Goal: Task Accomplishment & Management: Manage account settings

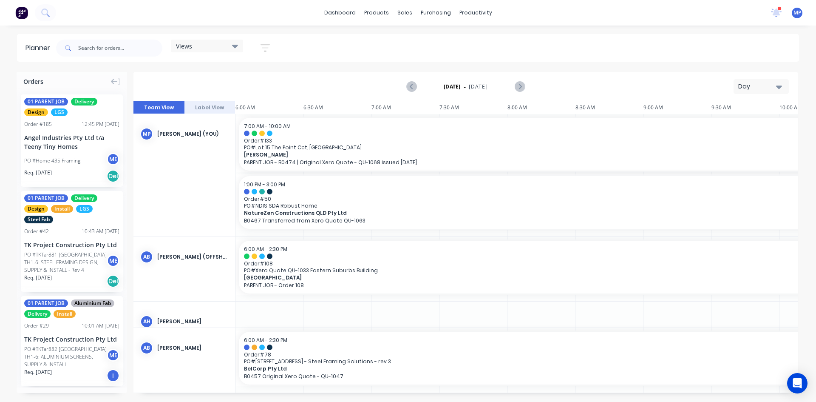
scroll to position [129, 0]
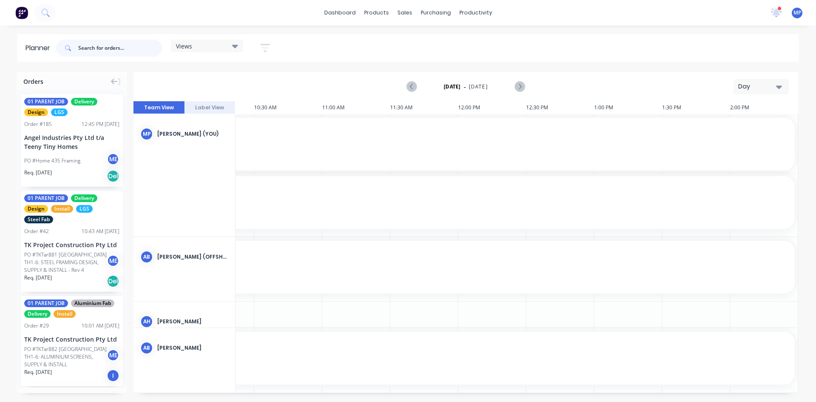
click at [106, 48] on input "text" at bounding box center [120, 48] width 84 height 17
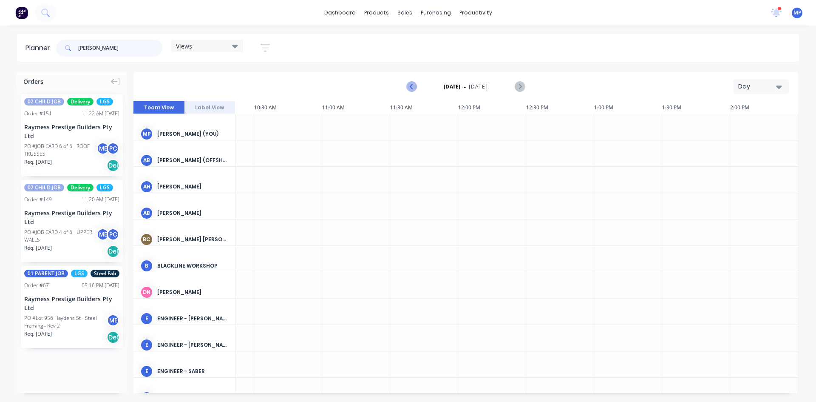
type input "hayden"
click at [410, 85] on icon "Previous page" at bounding box center [412, 87] width 10 height 10
click at [409, 87] on icon "Previous page" at bounding box center [412, 87] width 10 height 10
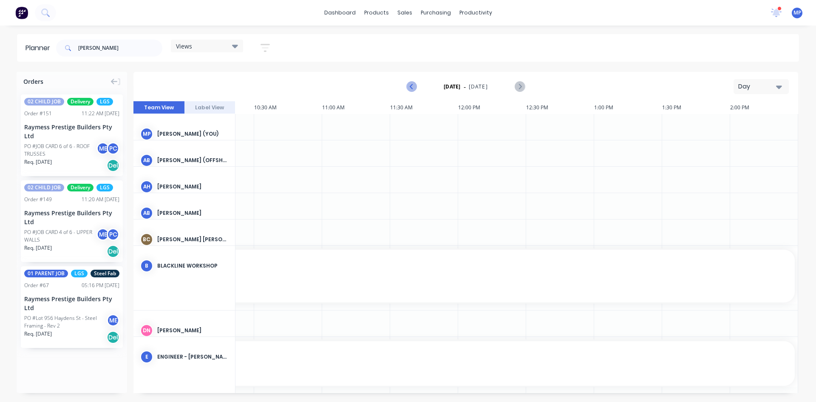
click at [409, 87] on icon "Previous page" at bounding box center [412, 87] width 10 height 10
click at [520, 87] on icon "Next page" at bounding box center [519, 87] width 10 height 10
click at [521, 85] on icon "Next page" at bounding box center [519, 87] width 10 height 10
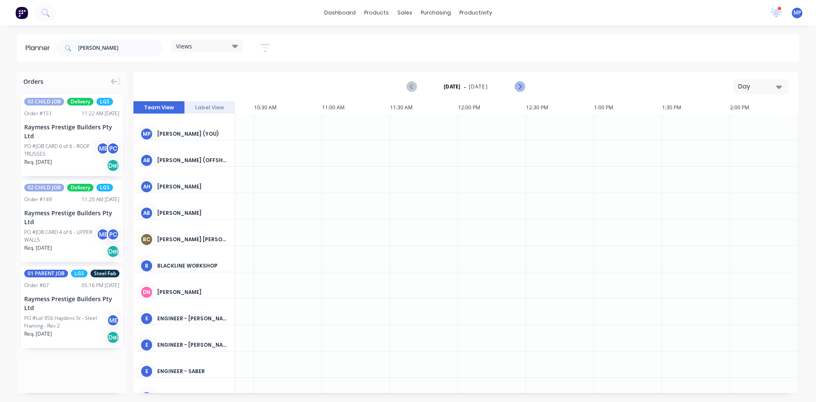
click at [521, 85] on icon "Next page" at bounding box center [519, 87] width 10 height 10
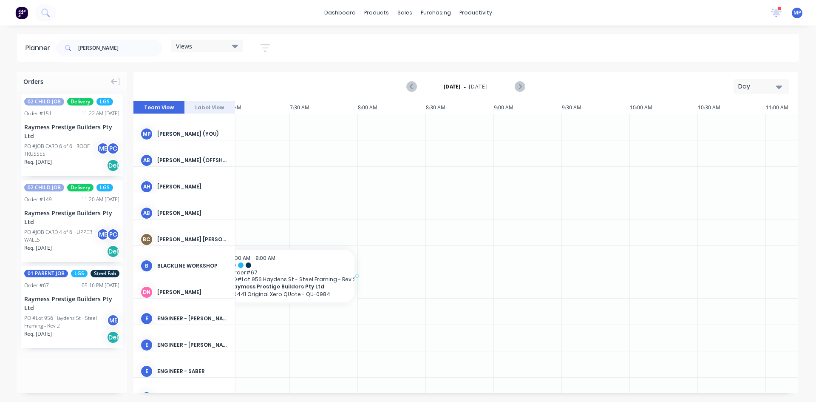
scroll to position [0, 147]
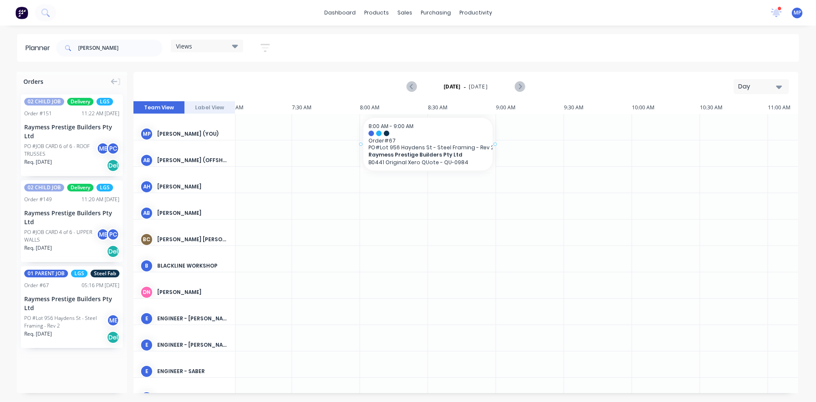
drag, startPoint x: 51, startPoint y: 276, endPoint x: 368, endPoint y: 135, distance: 347.7
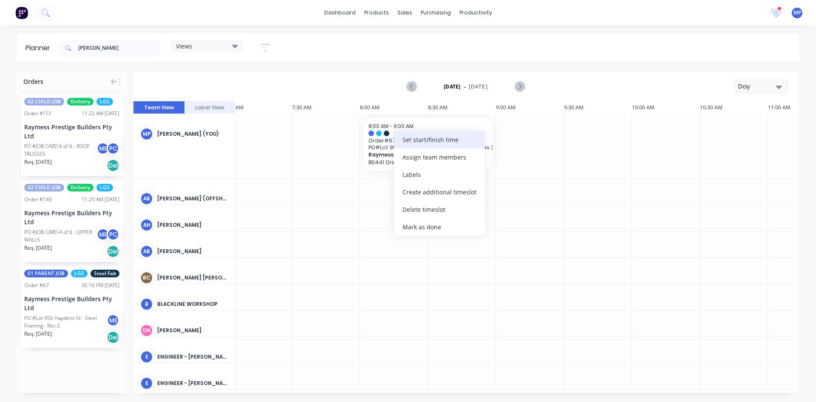
click at [420, 138] on div "Set start/finish time" at bounding box center [439, 139] width 91 height 17
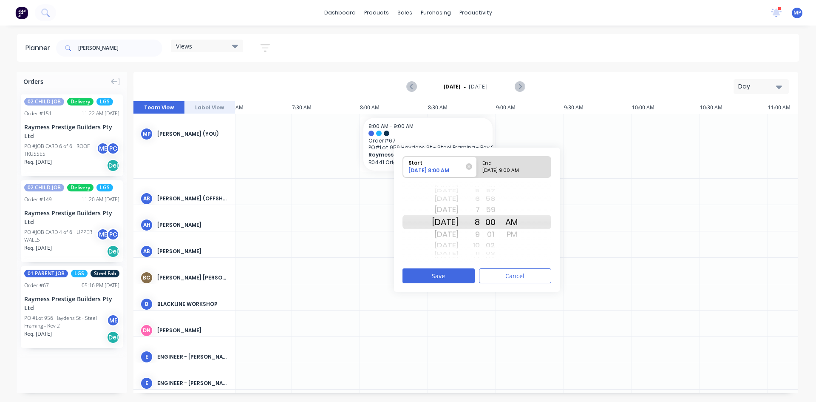
click at [511, 169] on div "09/10/2025 9:00 AM" at bounding box center [510, 172] width 62 height 11
click at [477, 169] on input "End 09/10/2025 9:00 AM" at bounding box center [477, 166] width 0 height 21
radio input "true"
click at [455, 223] on div "[DATE]" at bounding box center [445, 222] width 27 height 14
click at [455, 167] on div "09/10/2025 8:00 AM" at bounding box center [436, 172] width 62 height 11
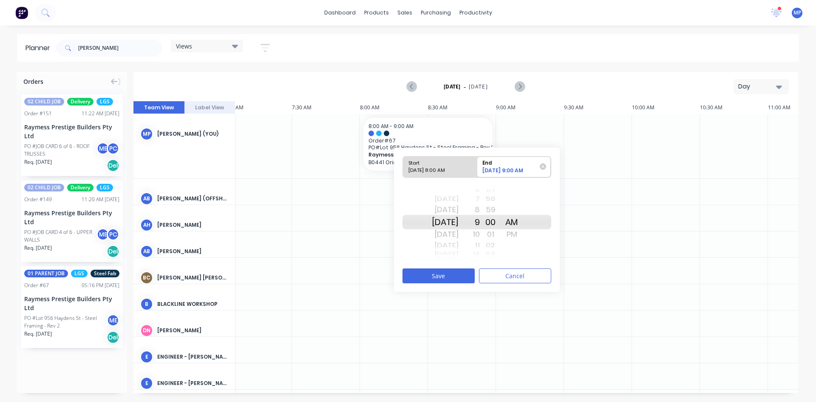
click at [403, 167] on input "Start 09/10/2025 8:00 AM" at bounding box center [403, 166] width 0 height 21
radio input "true"
click at [523, 163] on div "End" at bounding box center [510, 161] width 62 height 11
click at [477, 163] on input "End 09/12/2025 9:00 AM" at bounding box center [477, 166] width 0 height 21
radio input "true"
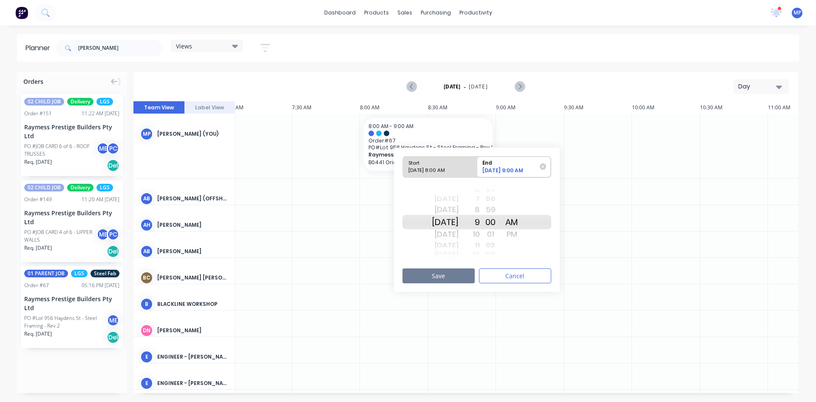
drag, startPoint x: 455, startPoint y: 274, endPoint x: 512, endPoint y: 232, distance: 70.9
click at [512, 232] on div "Start 09/10/2025 8:00 AM End 09/12/2025 9:00 AM Today Thu Sep 11 Fri Sep 12 Sat…" at bounding box center [477, 219] width 166 height 144
click at [522, 235] on div "PM" at bounding box center [511, 234] width 21 height 14
click at [480, 247] on div "11" at bounding box center [468, 245] width 21 height 11
click at [480, 234] on div "12" at bounding box center [468, 234] width 21 height 14
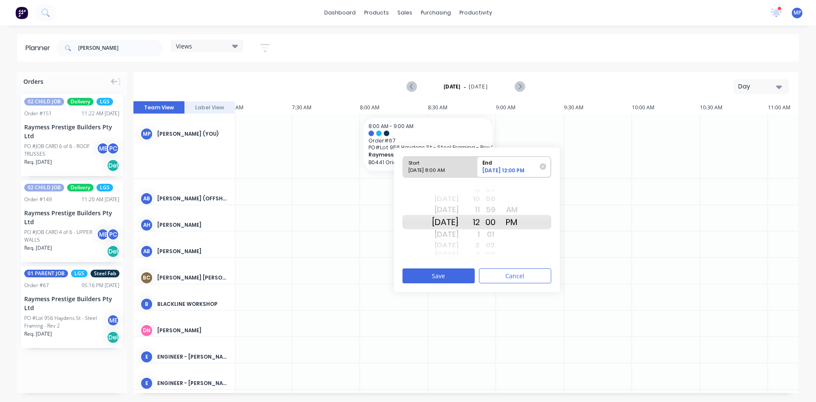
click at [480, 237] on div "1" at bounding box center [468, 234] width 21 height 14
click at [456, 274] on button "Save" at bounding box center [438, 275] width 72 height 15
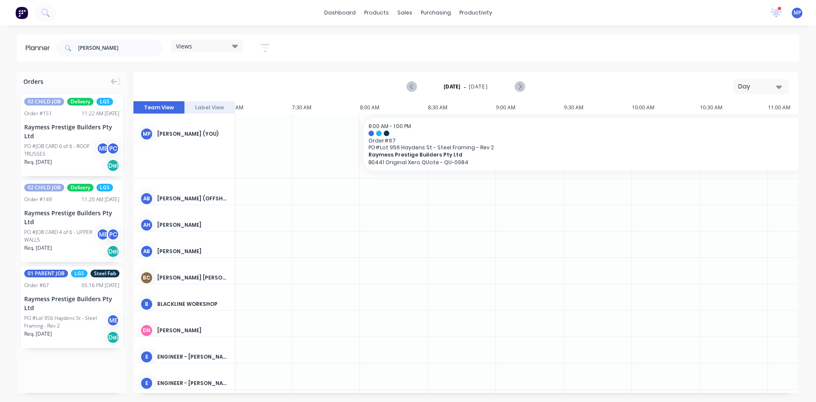
click at [782, 87] on button "Day" at bounding box center [760, 86] width 55 height 15
click at [737, 128] on div "Week" at bounding box center [746, 126] width 84 height 17
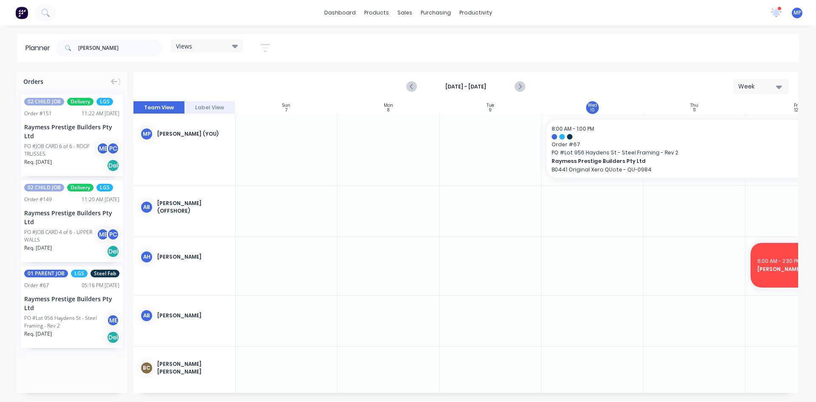
scroll to position [0, 0]
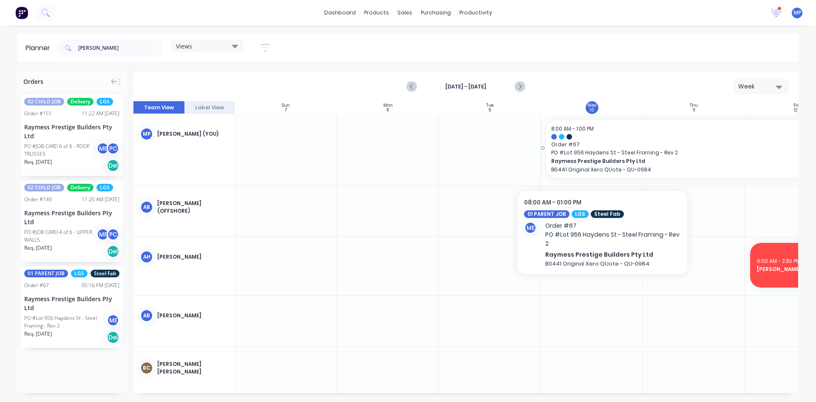
click at [602, 159] on span "Raymess Prestige Builders Pty Ltd" at bounding box center [679, 161] width 257 height 8
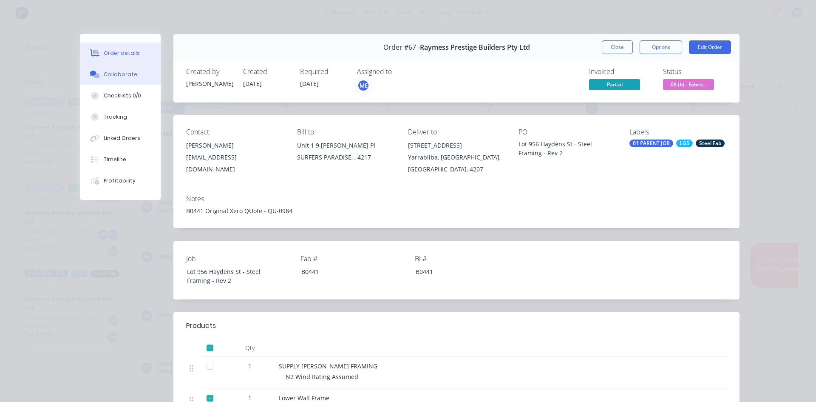
click at [108, 77] on div "Collaborate" at bounding box center [121, 75] width 34 height 8
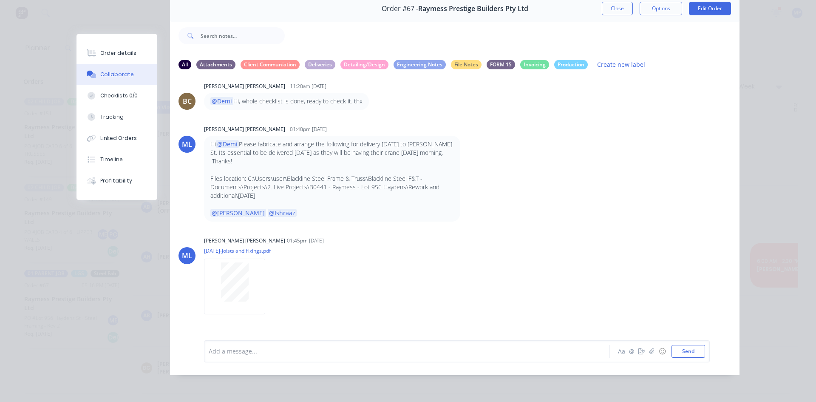
scroll to position [3038, 0]
click at [296, 348] on div at bounding box center [395, 350] width 372 height 9
drag, startPoint x: 208, startPoint y: 319, endPoint x: 269, endPoint y: 322, distance: 60.8
type textarea "Truss Boot Size 90 x 90"
click at [269, 340] on p "Truss Boot Size 90 x 90 okay? I am not sure if I have that many on hand. @Micah…" at bounding box center [331, 348] width 243 height 17
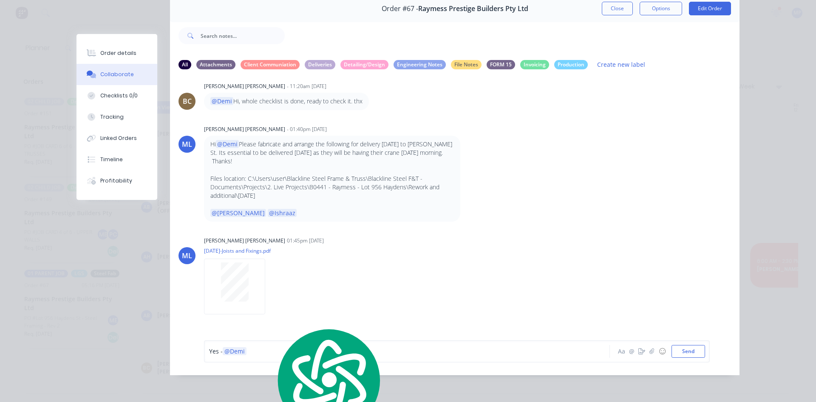
copy p "Truss Boot Size 90 x 90"
click at [270, 351] on div "Yes - @Demi" at bounding box center [395, 350] width 372 height 9
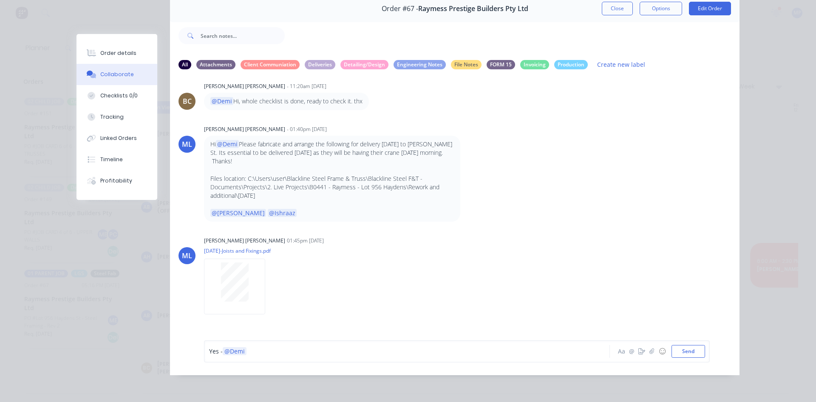
click at [286, 366] on div "Yes - @Demi Aa @ ☺ Send" at bounding box center [454, 351] width 569 height 48
click at [271, 351] on div "Yes - @Demi" at bounding box center [395, 350] width 372 height 9
click at [687, 351] on button "Send" at bounding box center [688, 351] width 34 height 13
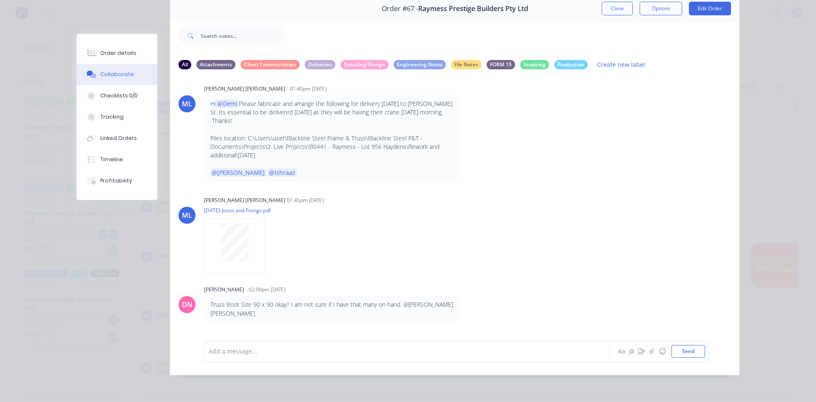
scroll to position [3081, 0]
click at [370, 351] on div at bounding box center [395, 350] width 372 height 9
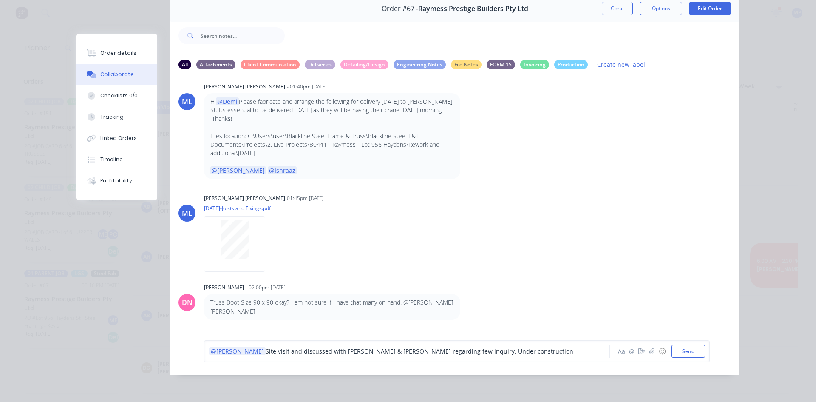
click at [473, 350] on div "@Michael Site visit and discussed with Bob & Rami regarding few inquiry. Under …" at bounding box center [395, 350] width 372 height 9
click at [413, 351] on span "Site visit and discussed with Bob & Rami regarding few inquiry. Under construct…" at bounding box center [420, 351] width 308 height 8
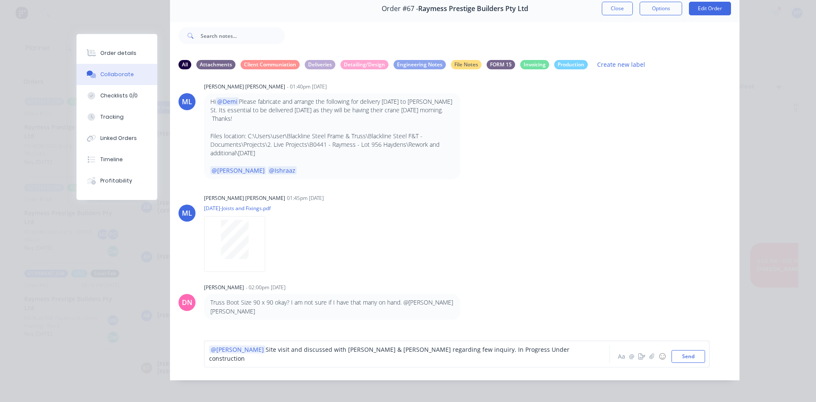
click at [506, 351] on div "@Michael Site visit and discussed with Bob & Rami regarding few inquiry. In Pro…" at bounding box center [395, 354] width 372 height 18
click at [465, 354] on span "Site visit and discussed with Bob & Rami regarding few inquiry. In Progress Und…" at bounding box center [390, 353] width 362 height 17
click at [546, 352] on div "@Michael Site visit and discussed with Bob & Rami regarding few inquiry. In Pro…" at bounding box center [395, 354] width 372 height 18
click at [687, 352] on button "Send" at bounding box center [688, 356] width 34 height 13
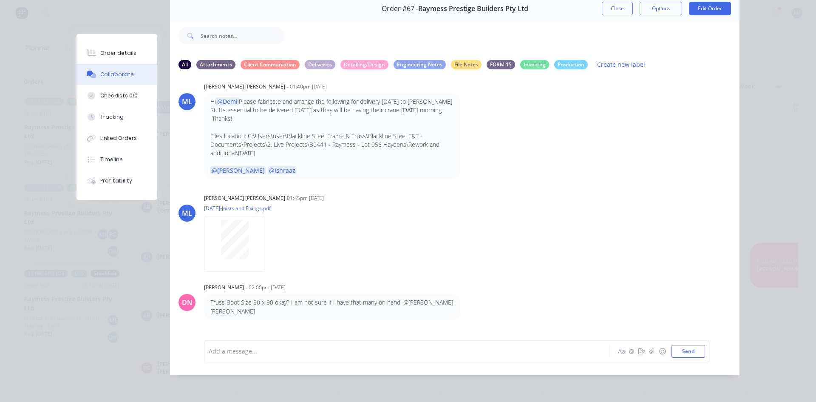
scroll to position [3081, 0]
click at [768, 67] on div "Order details Collaborate Checklists 0/0 Tracking Linked Orders Timeline Profit…" at bounding box center [408, 201] width 816 height 402
click at [124, 76] on div "Collaborate" at bounding box center [117, 75] width 34 height 8
click at [619, 7] on button "Close" at bounding box center [617, 9] width 31 height 14
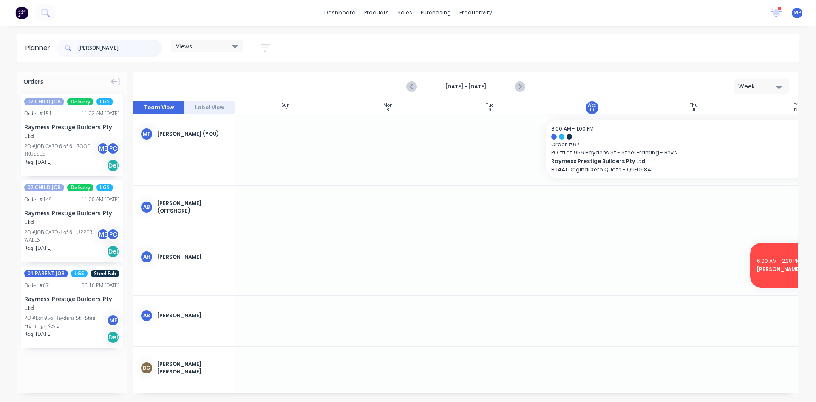
click at [114, 46] on input "hayden" at bounding box center [120, 48] width 84 height 17
type input "h"
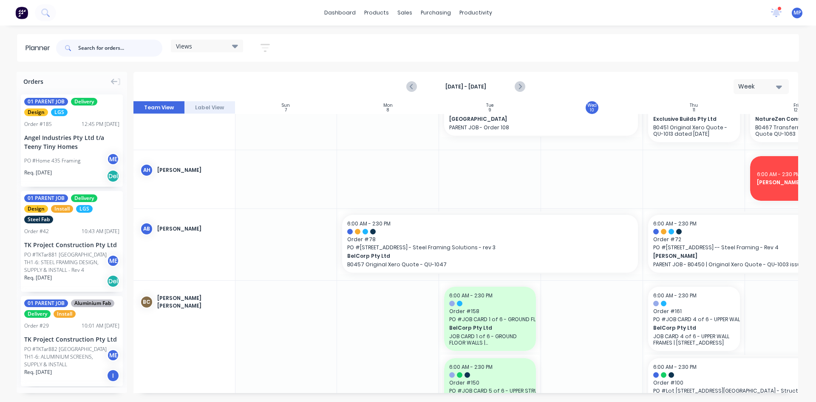
scroll to position [255, 0]
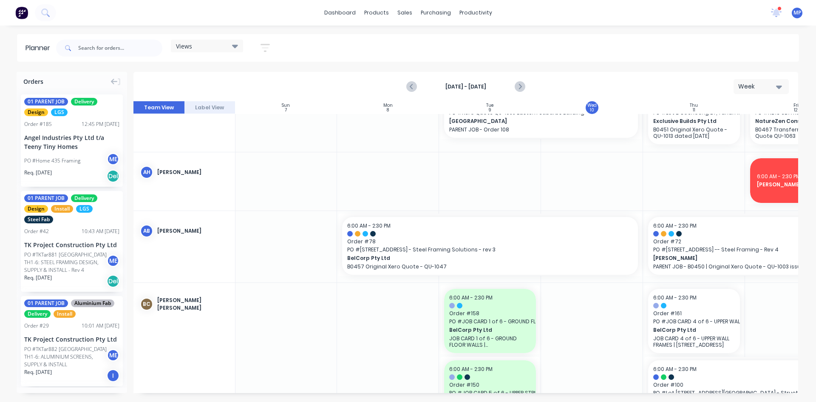
click at [238, 48] on icon at bounding box center [235, 45] width 6 height 9
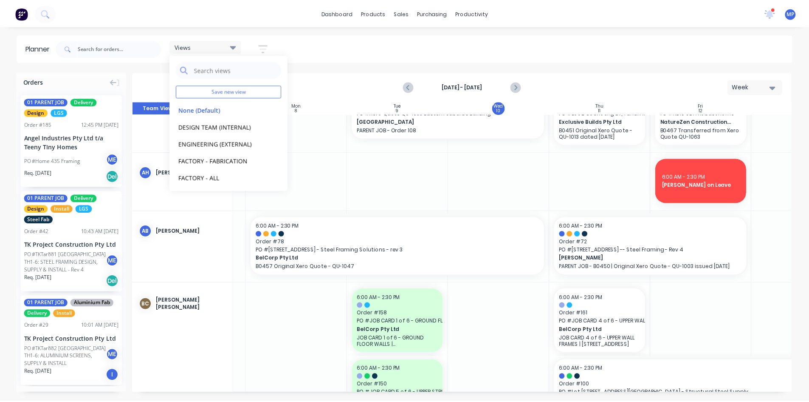
scroll to position [255, 155]
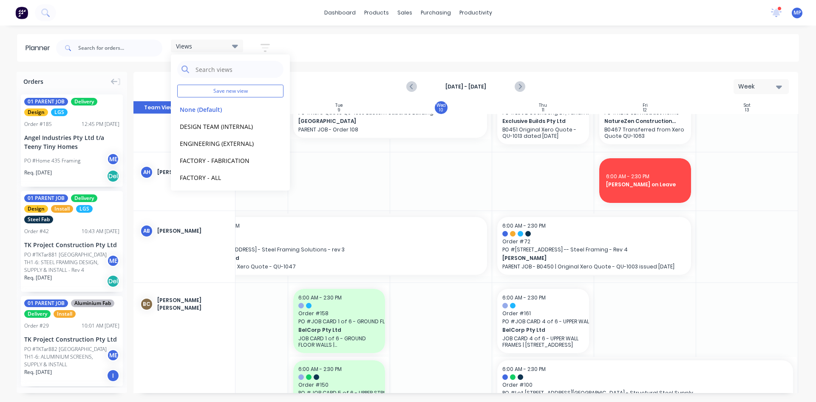
click at [619, 48] on div "Views Save new view None (Default) edit DESIGN TEAM (INTERNAL) edit ENGINEERING…" at bounding box center [426, 47] width 744 height 25
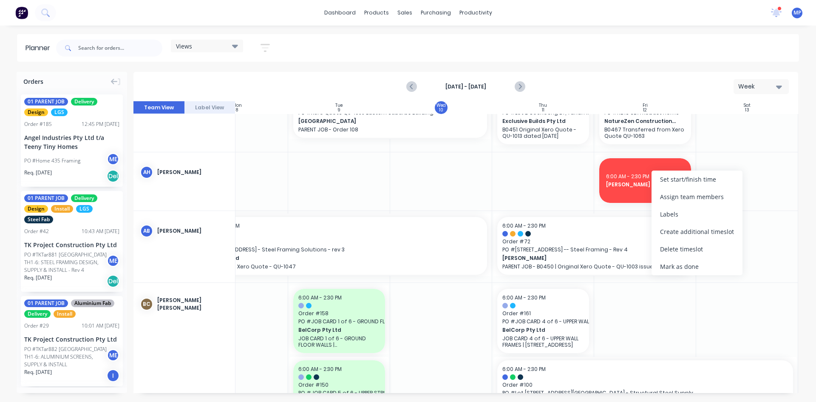
click at [614, 10] on div "dashboard products sales purchasing productivity dashboard products Product Cat…" at bounding box center [408, 12] width 816 height 25
click at [780, 11] on icon at bounding box center [775, 13] width 11 height 10
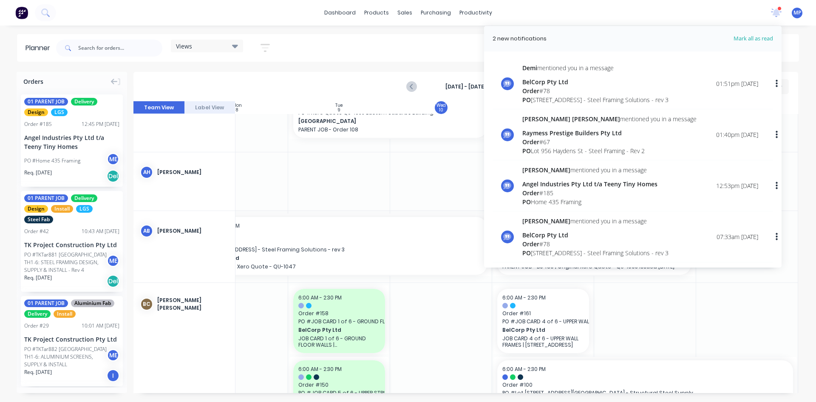
click at [568, 98] on div "PO 13 Ridge Rd, Tanah Merah - Steel Framing Solutions - rev 3" at bounding box center [595, 99] width 146 height 9
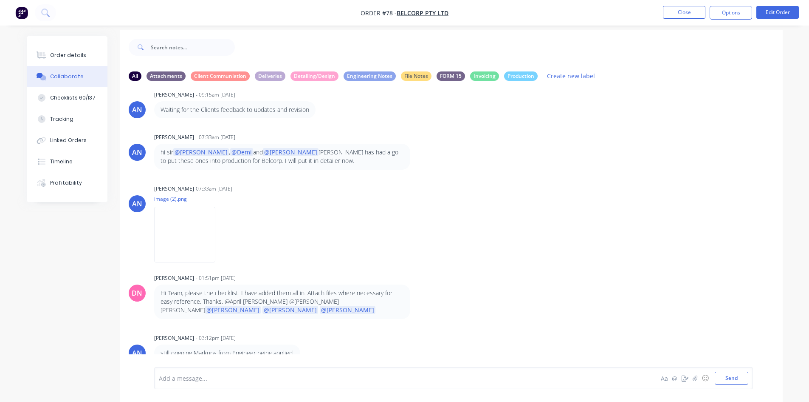
scroll to position [13, 0]
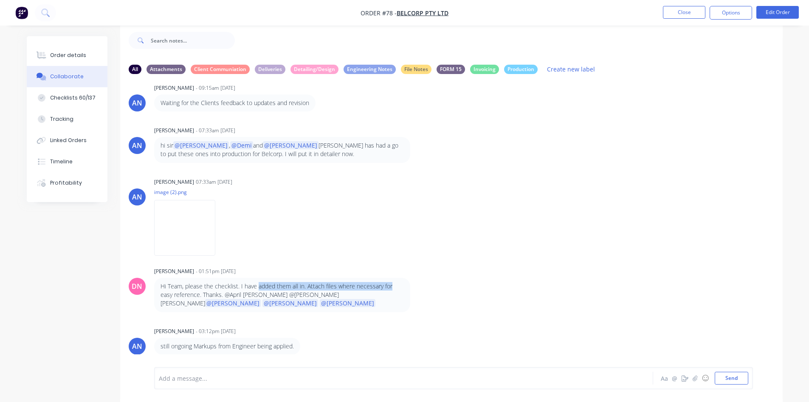
drag, startPoint x: 257, startPoint y: 292, endPoint x: 408, endPoint y: 294, distance: 150.9
click at [408, 294] on div "Hi Team, please the checklist. I have added them all in. Attach files where nec…" at bounding box center [282, 294] width 256 height 34
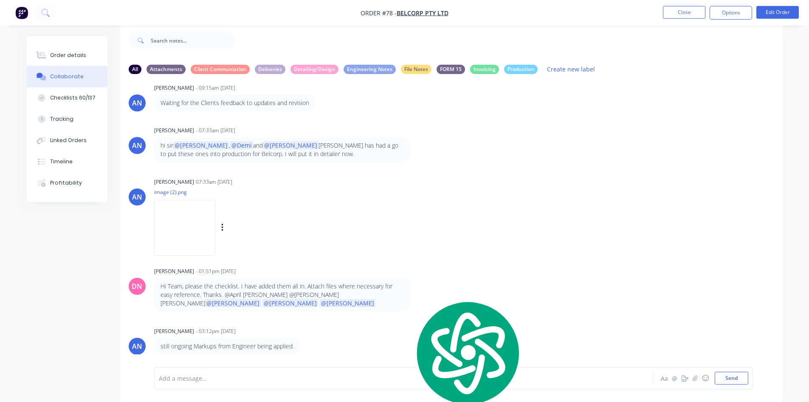
click at [410, 228] on div "April Neil Buceta 07:33am 10/09/25 image (2).png Labels Download" at bounding box center [287, 213] width 266 height 76
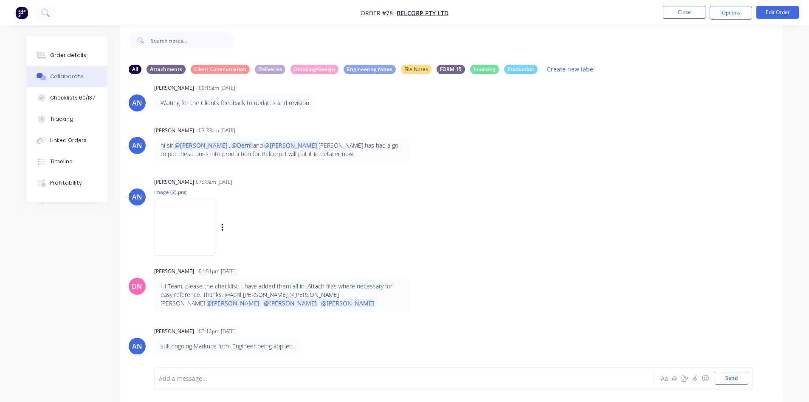
click at [565, 187] on div "AN April Neil Buceta 07:33am 10/09/25 image (2).png Labels Download" at bounding box center [451, 213] width 663 height 76
click at [79, 249] on div "All Attachments Client Communiation Deliveries Detailing/Design Engineering Not…" at bounding box center [405, 212] width 756 height 378
click at [684, 11] on button "Close" at bounding box center [684, 12] width 42 height 13
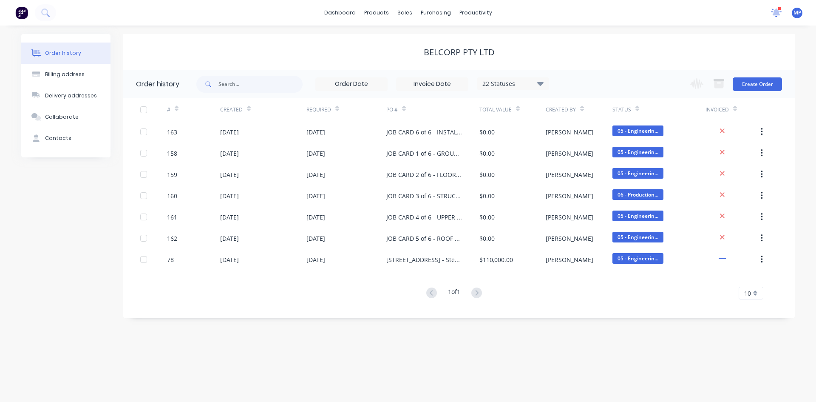
click at [774, 12] on icon at bounding box center [776, 12] width 8 height 8
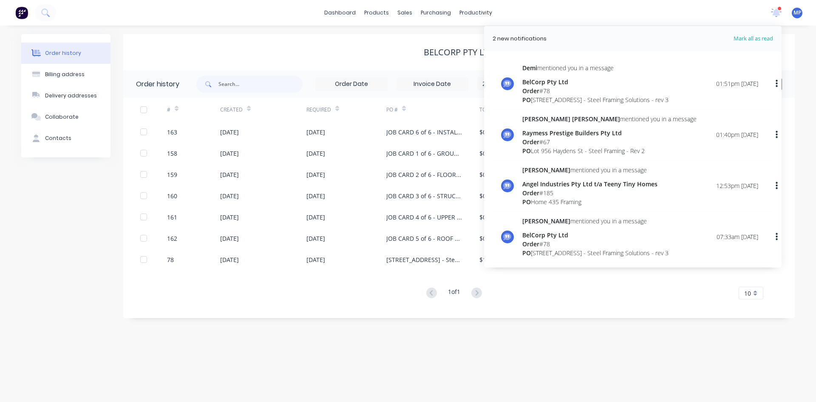
click at [541, 133] on div "Raymess Prestige Builders Pty Ltd" at bounding box center [609, 132] width 174 height 9
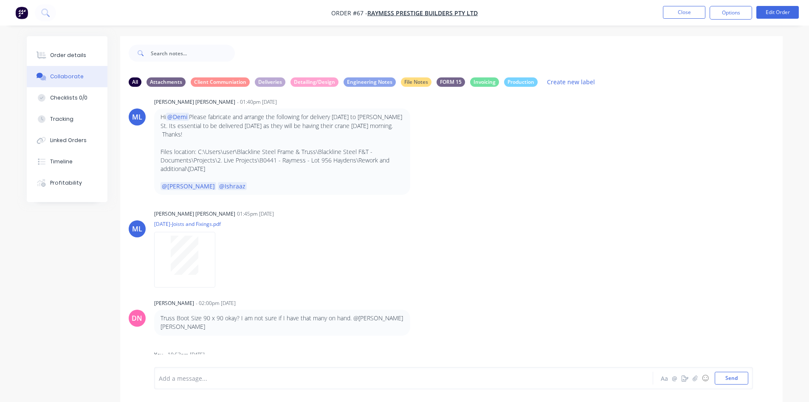
scroll to position [2994, 0]
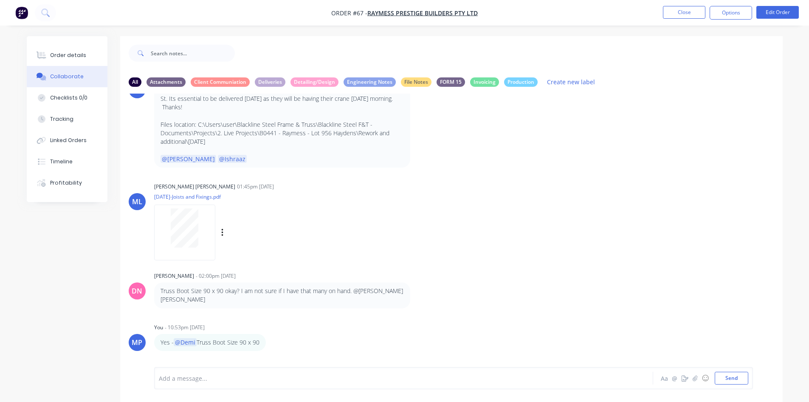
click at [689, 215] on div "ML Micah Liezel Cabrera 01:45pm 10/09/25 September 9-Joists and Fixings.pdf Lab…" at bounding box center [451, 218] width 663 height 76
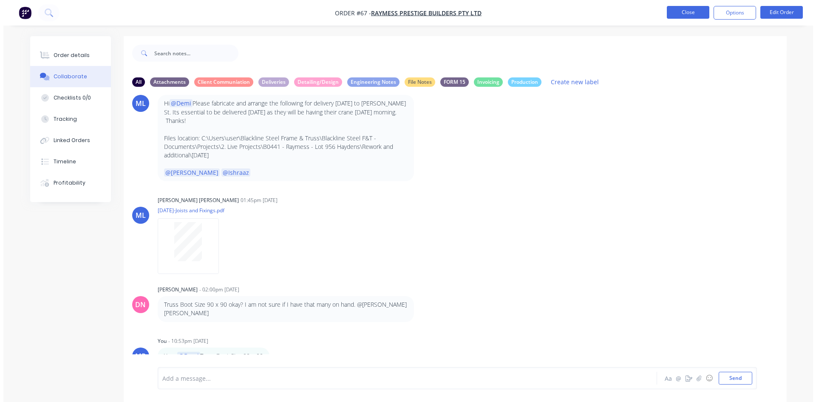
scroll to position [3062, 0]
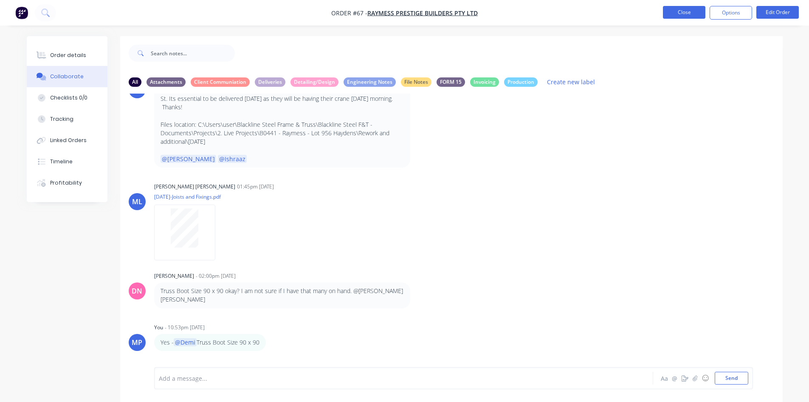
click at [683, 12] on button "Close" at bounding box center [684, 12] width 42 height 13
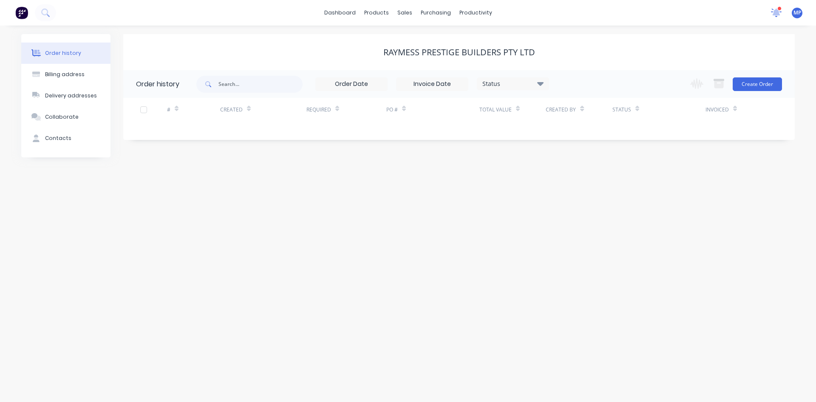
click at [777, 11] on icon at bounding box center [776, 11] width 8 height 7
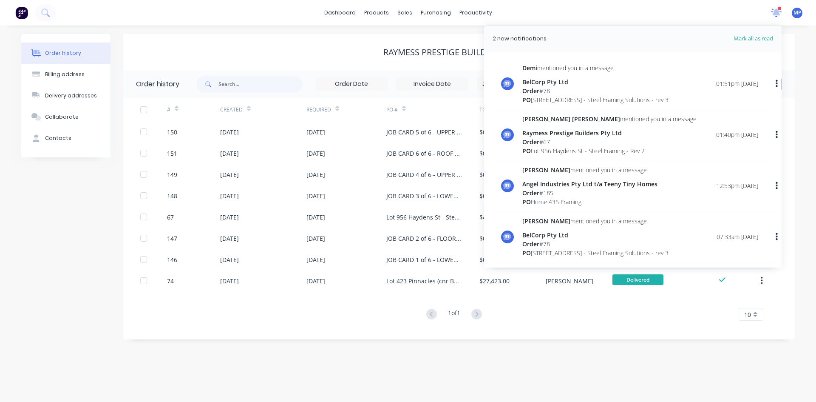
click at [777, 11] on icon at bounding box center [776, 11] width 8 height 7
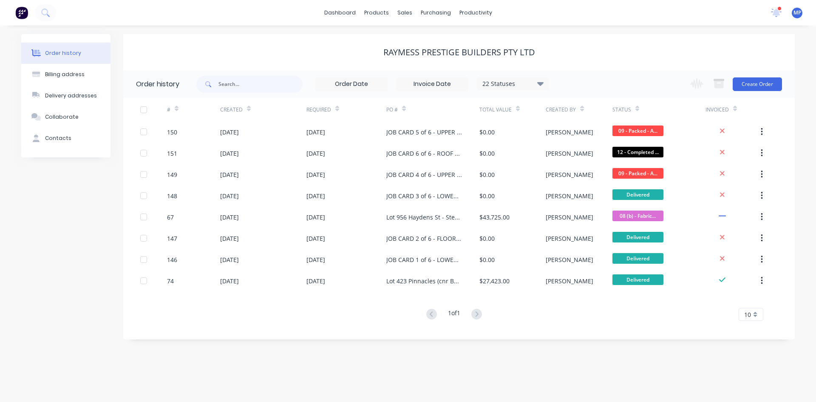
click at [665, 42] on div "Raymess Prestige Builders Pty Ltd" at bounding box center [458, 52] width 671 height 36
click at [775, 12] on icon at bounding box center [776, 12] width 8 height 8
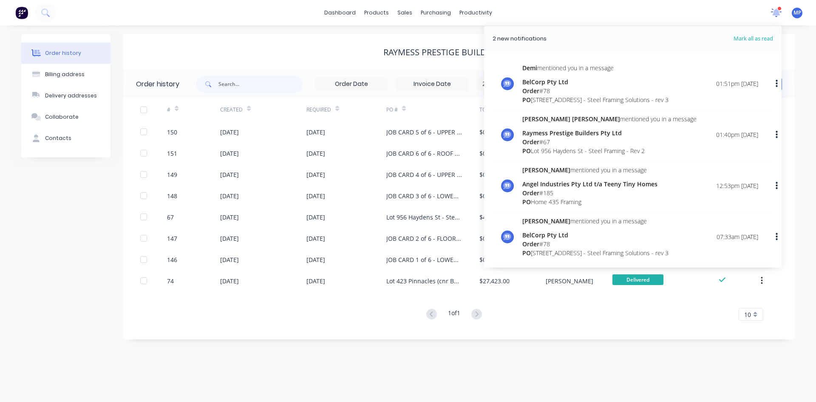
click at [776, 12] on icon at bounding box center [776, 11] width 8 height 7
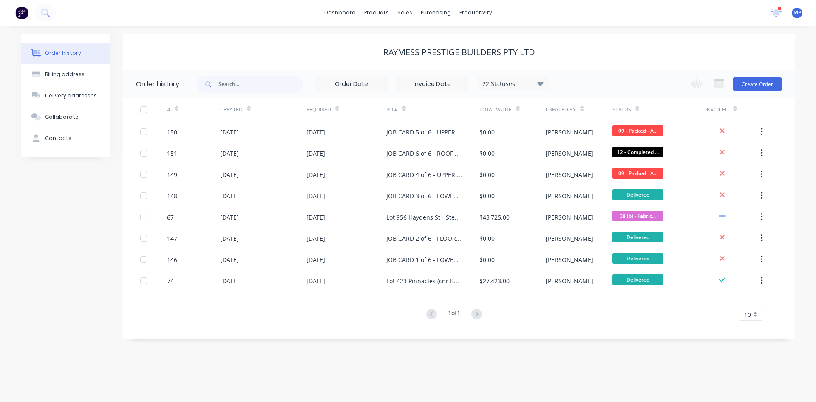
click at [709, 55] on div "Raymess Prestige Builders Pty Ltd" at bounding box center [458, 52] width 671 height 10
click at [483, 59] on div "Planner" at bounding box center [488, 58] width 20 height 8
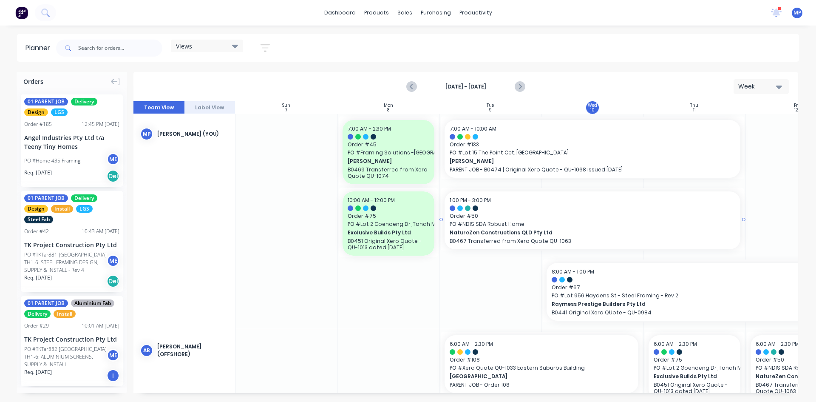
scroll to position [0, 0]
click at [232, 45] on div "Views" at bounding box center [207, 46] width 62 height 8
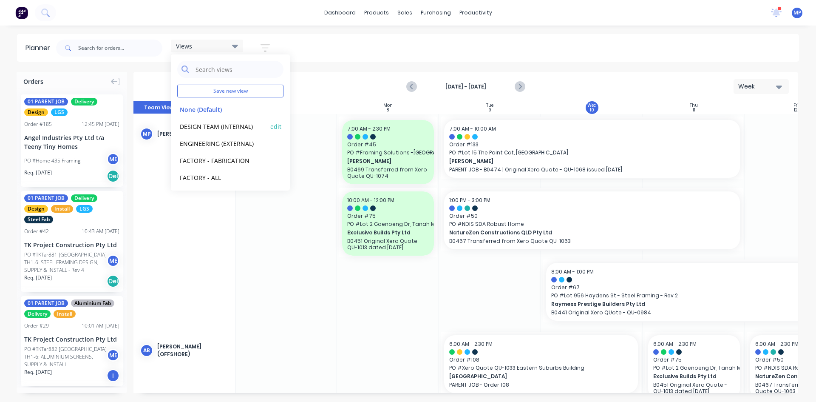
click at [212, 129] on button "DESIGN TEAM (INTERNAL)" at bounding box center [222, 126] width 91 height 10
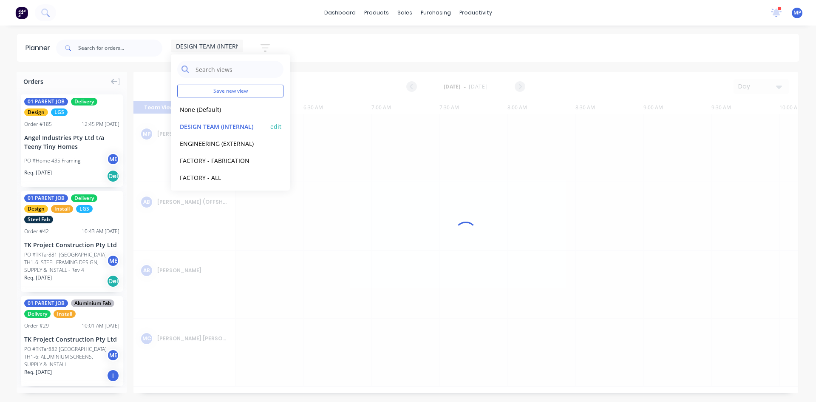
scroll to position [0, 593]
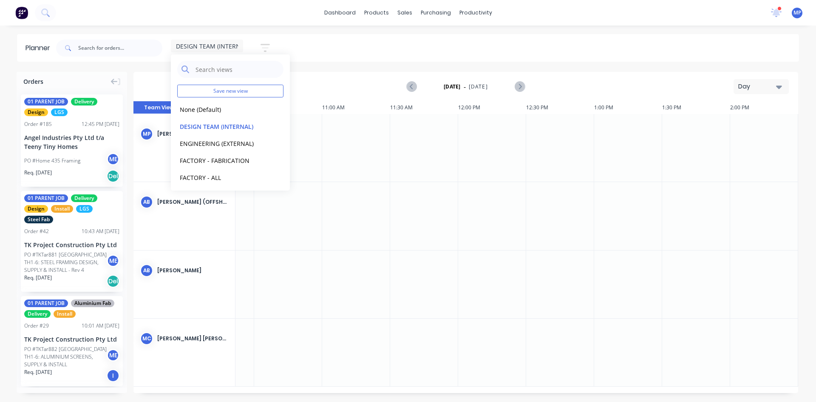
click at [780, 88] on icon "button" at bounding box center [779, 86] width 6 height 3
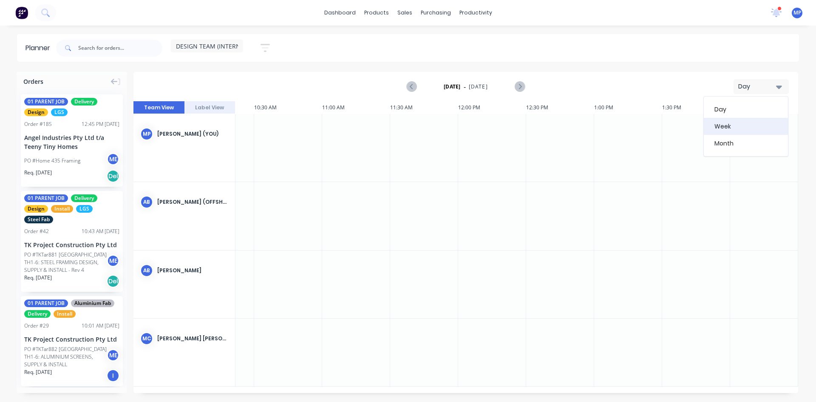
click at [725, 127] on div "Week" at bounding box center [746, 126] width 84 height 17
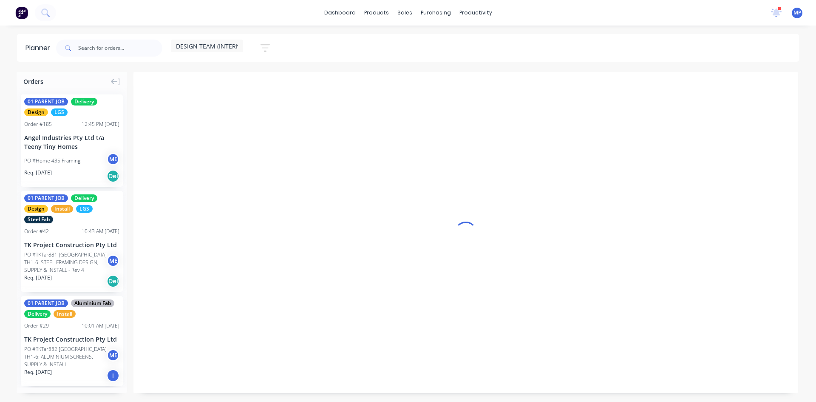
scroll to position [0, 0]
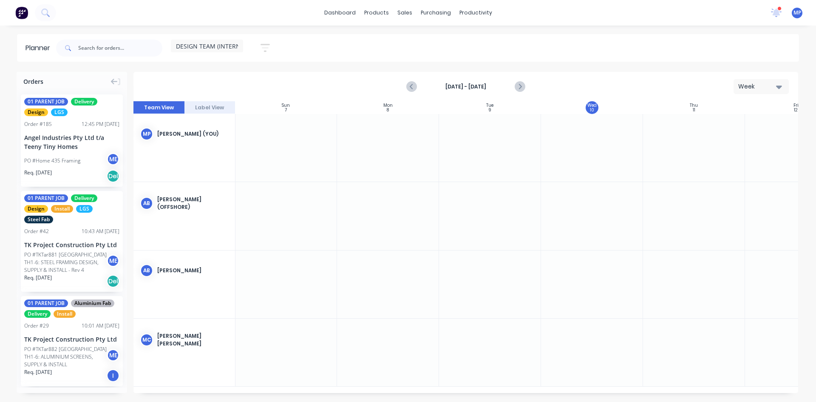
click at [240, 47] on div "DESIGN TEAM (INTERNAL)" at bounding box center [207, 46] width 72 height 13
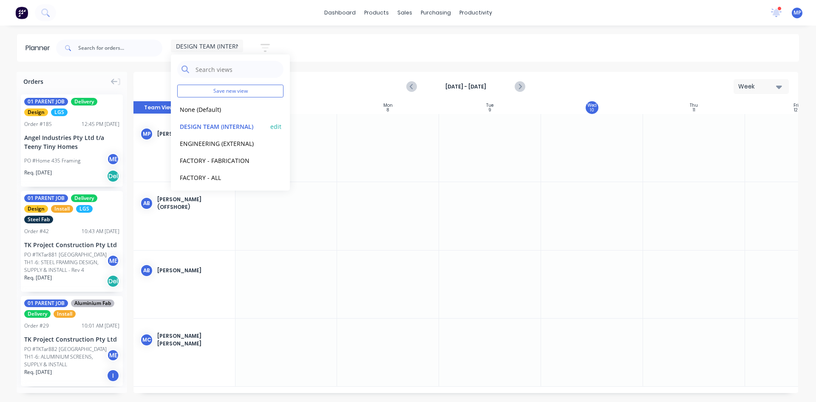
click at [220, 127] on button "DESIGN TEAM (INTERNAL)" at bounding box center [222, 126] width 91 height 10
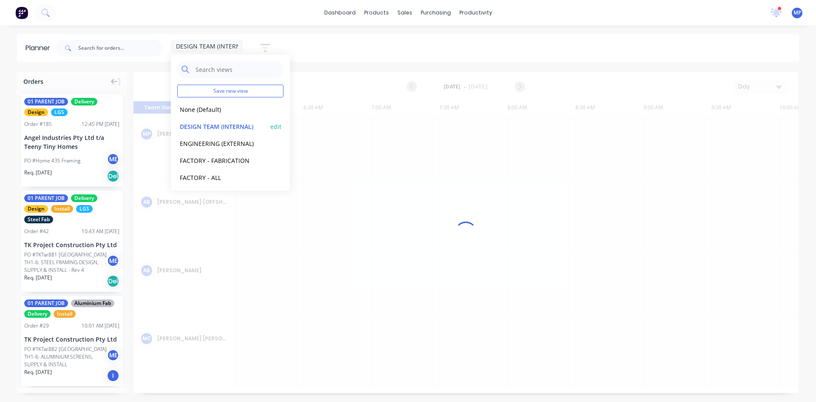
scroll to position [0, 593]
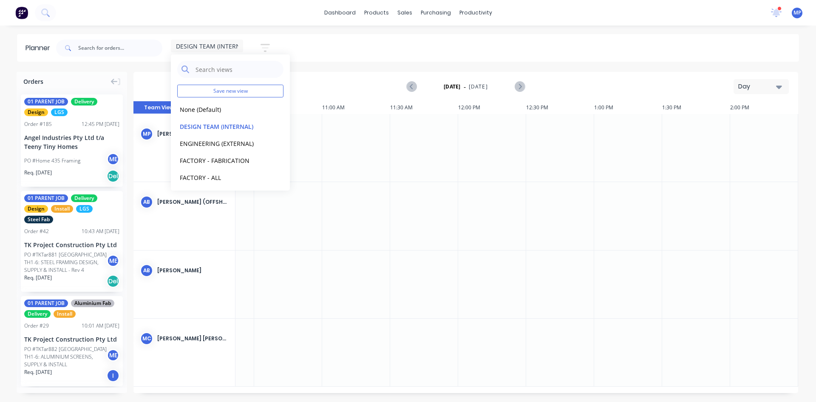
click at [640, 54] on div "DESIGN TEAM (INTERNAL) Save new view None (Default) edit DESIGN TEAM (INTERNAL)…" at bounding box center [426, 47] width 744 height 25
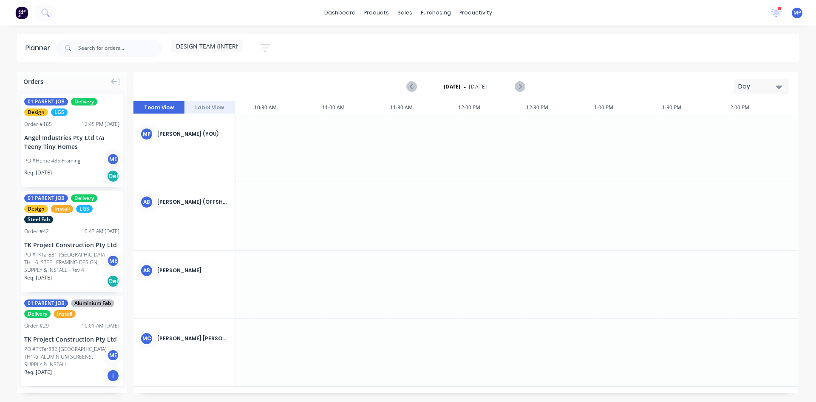
click at [781, 86] on icon "button" at bounding box center [779, 86] width 6 height 3
click at [722, 128] on div "Week" at bounding box center [746, 126] width 84 height 17
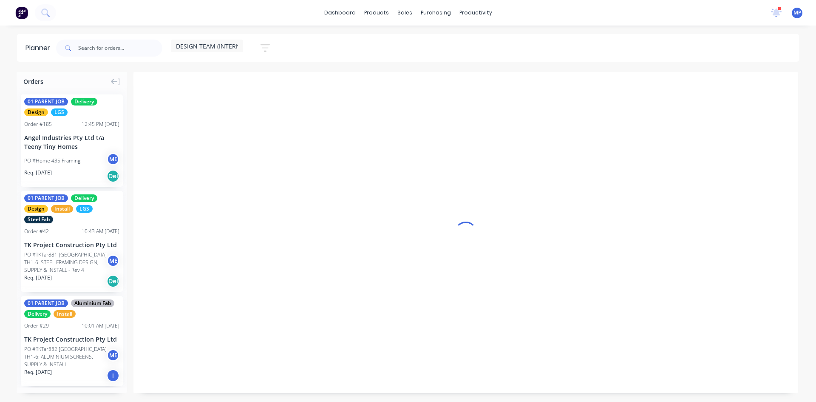
scroll to position [0, 0]
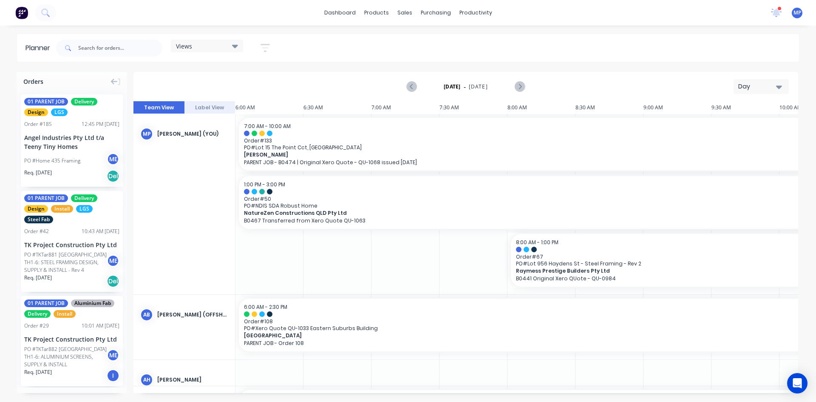
scroll to position [0, 597]
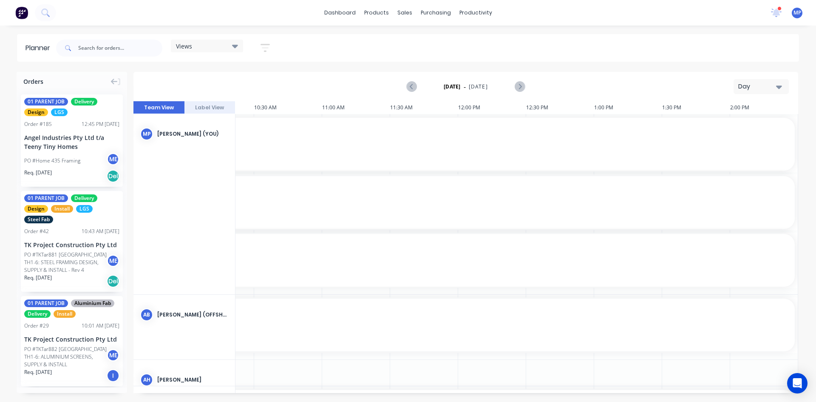
click at [781, 87] on icon "button" at bounding box center [779, 86] width 6 height 9
click at [734, 127] on div "Week" at bounding box center [746, 126] width 84 height 17
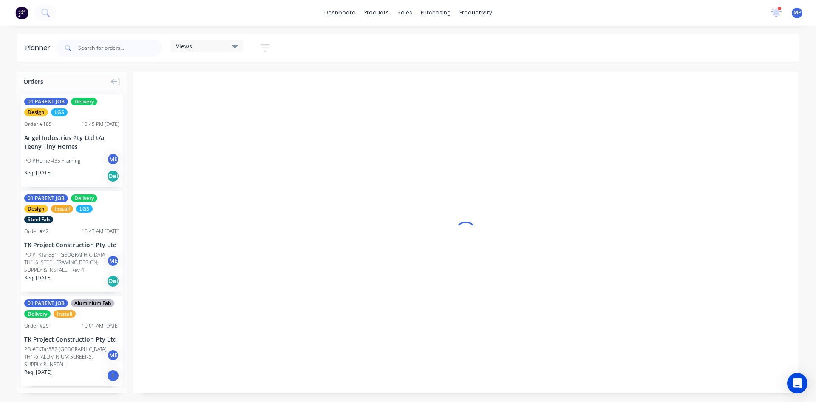
scroll to position [0, 0]
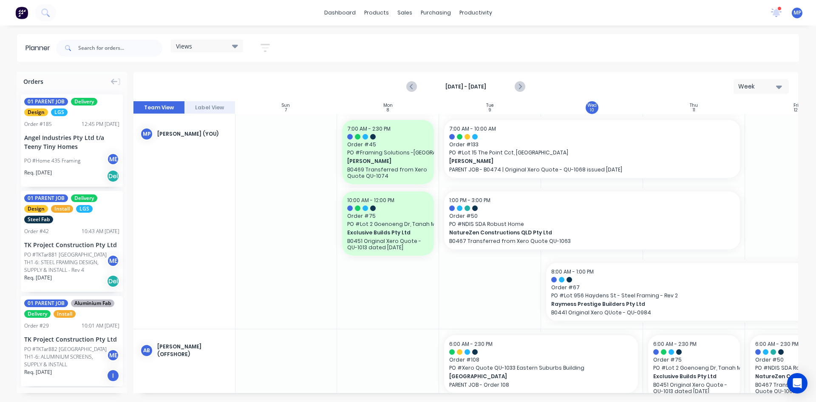
drag, startPoint x: 521, startPoint y: 88, endPoint x: 528, endPoint y: 94, distance: 9.6
click at [522, 85] on icon "Next page" at bounding box center [519, 87] width 10 height 10
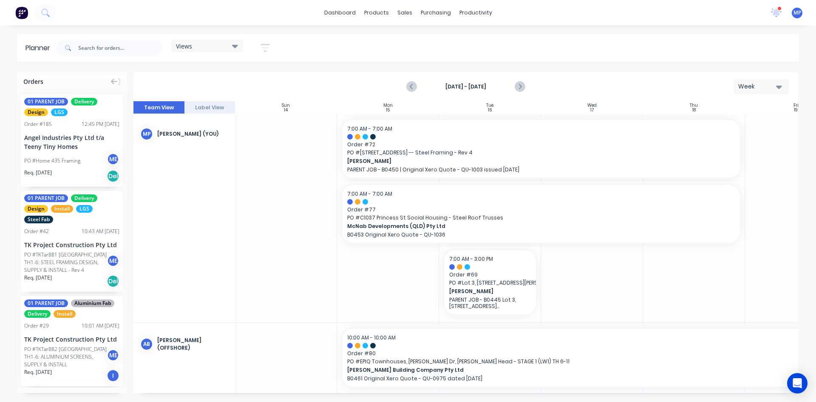
click at [780, 88] on icon "button" at bounding box center [779, 86] width 6 height 3
click at [736, 141] on div "Month" at bounding box center [746, 143] width 84 height 17
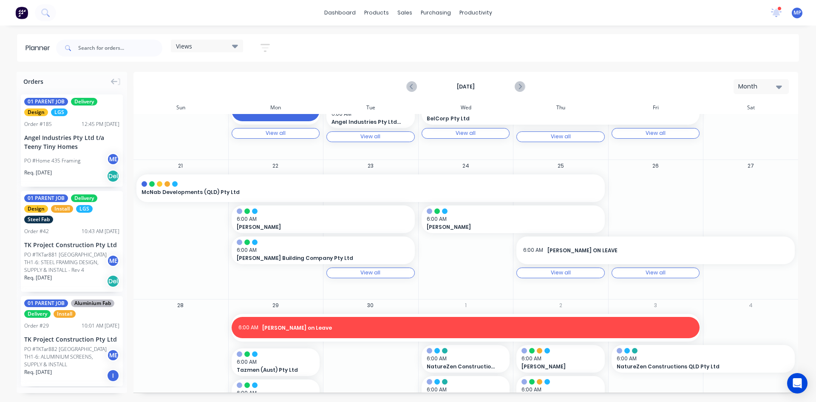
scroll to position [337, 0]
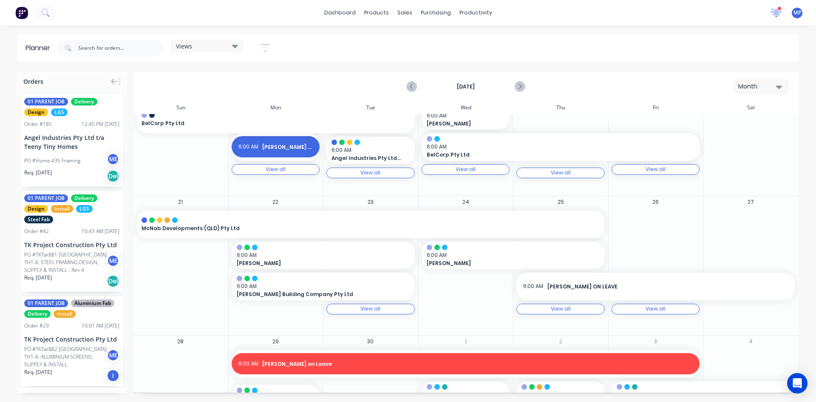
click at [774, 13] on icon at bounding box center [776, 11] width 8 height 7
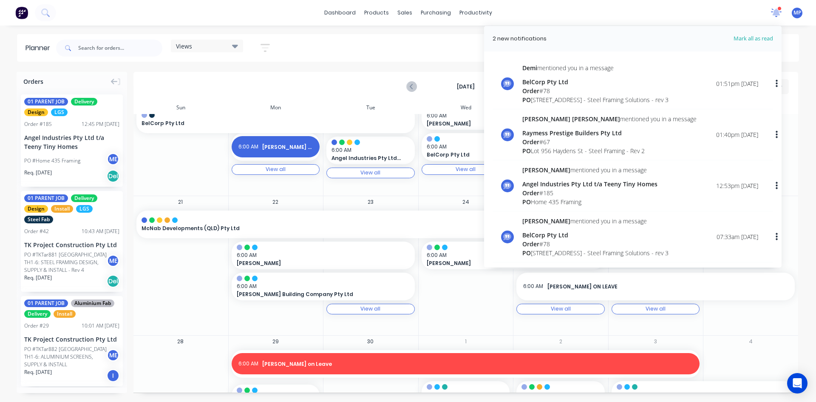
click at [774, 13] on icon at bounding box center [776, 12] width 8 height 8
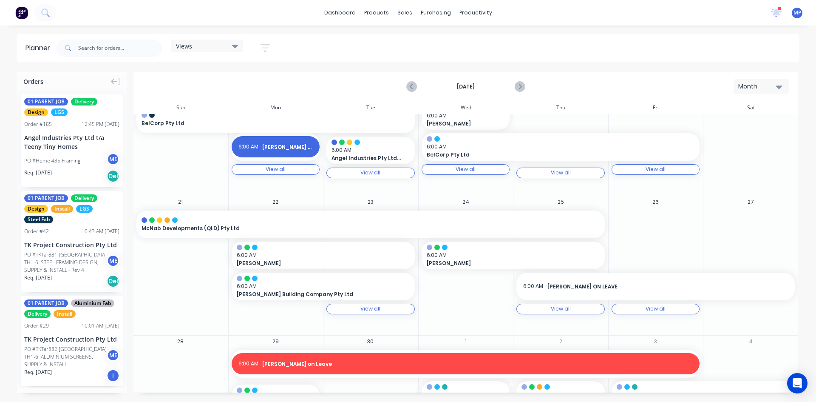
click at [45, 48] on div "Planner" at bounding box center [39, 48] width 29 height 10
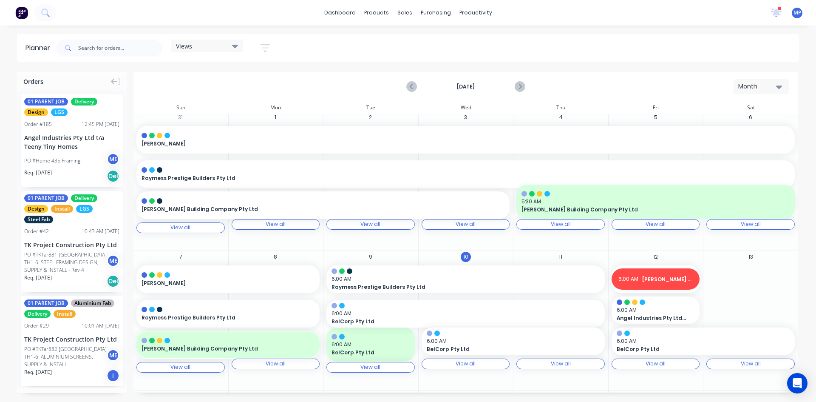
scroll to position [0, 0]
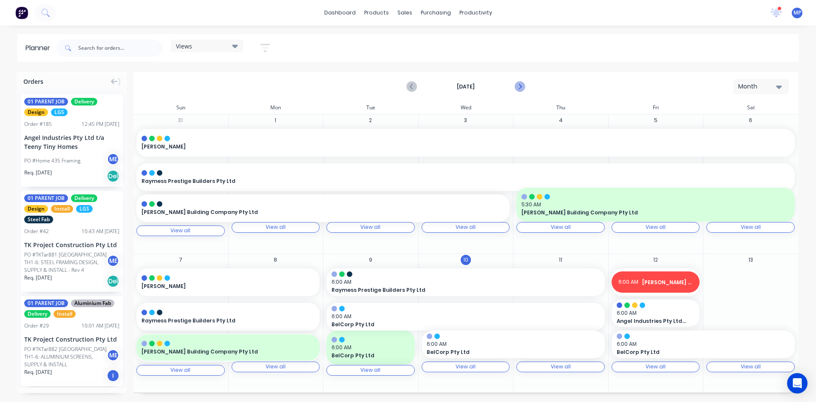
click at [520, 85] on icon "Next page" at bounding box center [520, 86] width 4 height 7
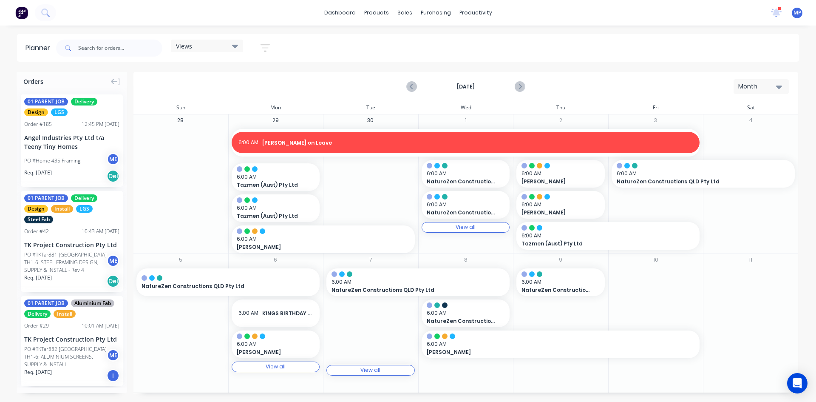
click at [234, 45] on icon at bounding box center [235, 45] width 6 height 9
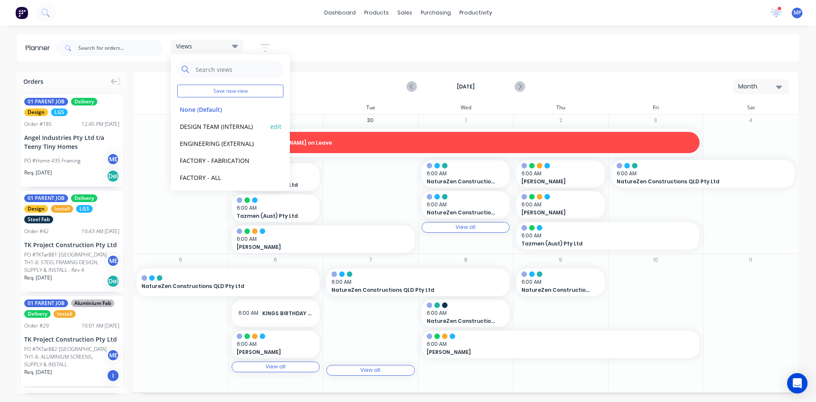
click at [210, 124] on button "DESIGN TEAM (INTERNAL)" at bounding box center [222, 126] width 91 height 10
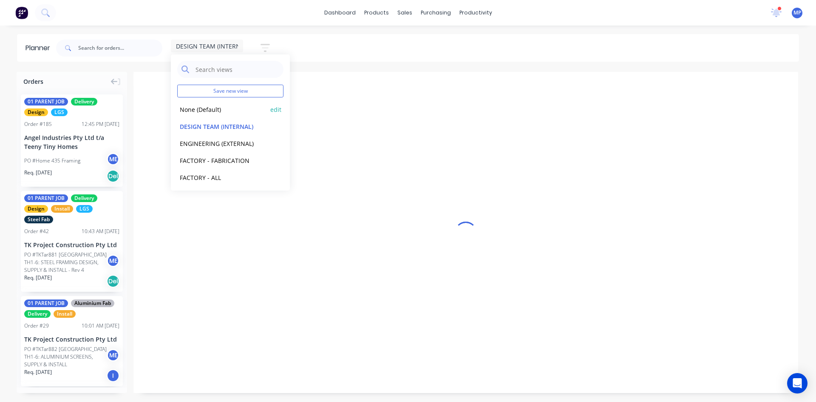
scroll to position [0, 593]
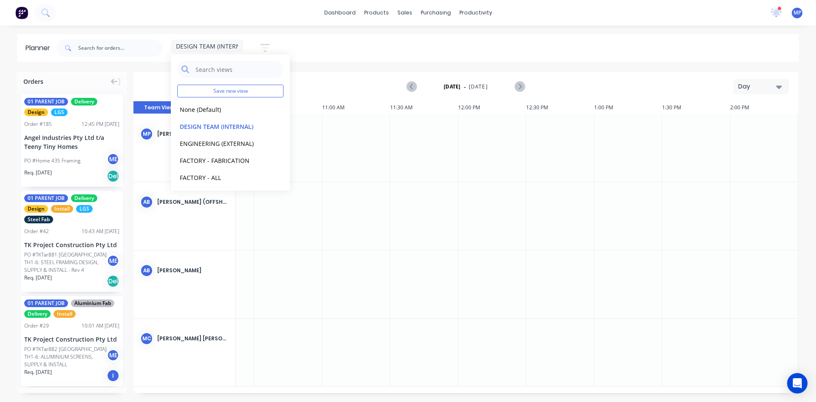
click at [781, 86] on icon "button" at bounding box center [779, 86] width 6 height 3
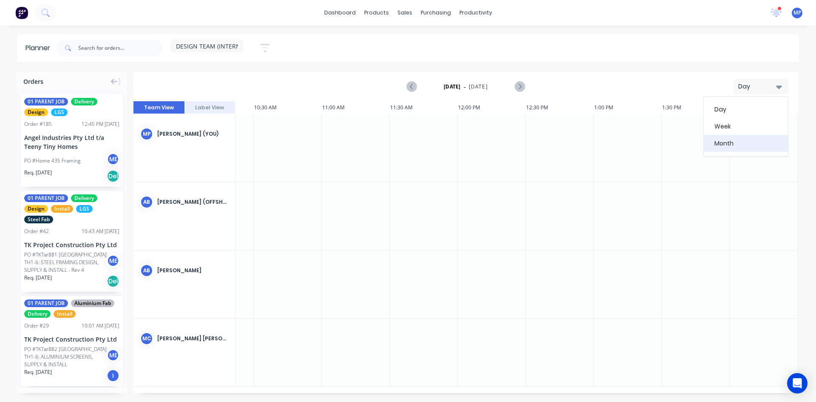
click at [737, 144] on div "Month" at bounding box center [746, 143] width 84 height 17
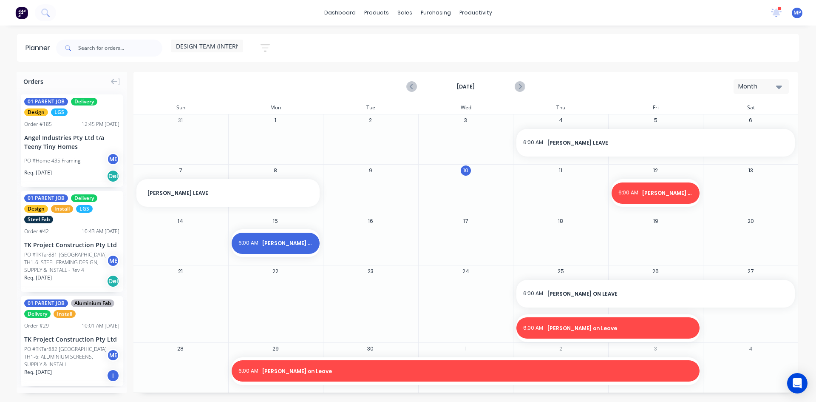
click at [779, 85] on icon "button" at bounding box center [779, 86] width 6 height 9
click at [739, 128] on div "Week" at bounding box center [746, 126] width 84 height 17
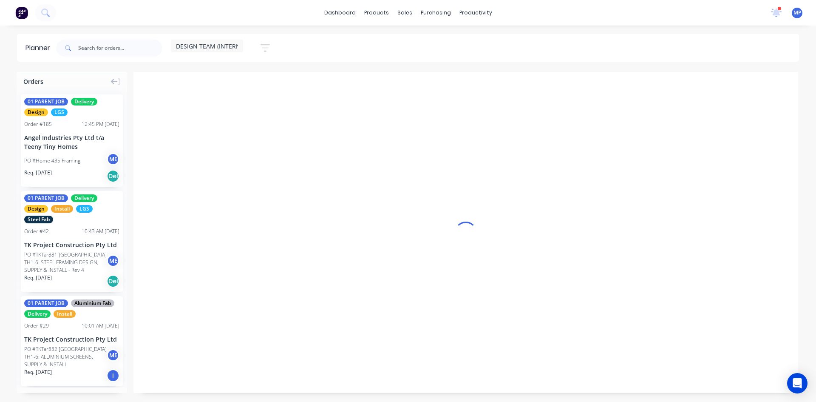
scroll to position [0, 0]
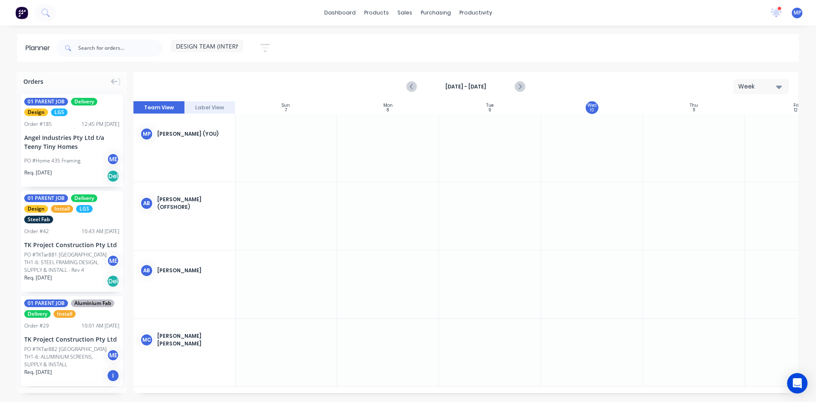
drag, startPoint x: 449, startPoint y: 152, endPoint x: 401, endPoint y: 137, distance: 49.7
click at [401, 137] on div at bounding box center [388, 148] width 102 height 68
click at [352, 14] on link "dashboard" at bounding box center [340, 12] width 40 height 13
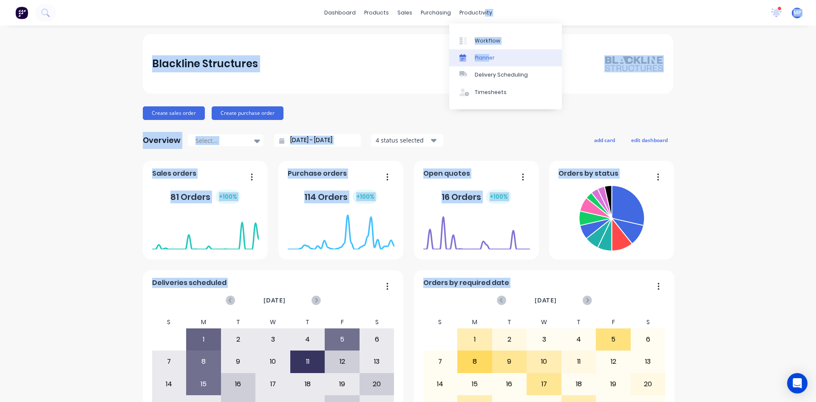
drag, startPoint x: 477, startPoint y: 11, endPoint x: 489, endPoint y: 58, distance: 47.9
type textarea "ity MP Blackline Structures Create sales order Create purchase order Overview S…"
click at [489, 58] on body "dashboard products sales purchasing productivity dashboard products Product Cat…" at bounding box center [408, 201] width 816 height 402
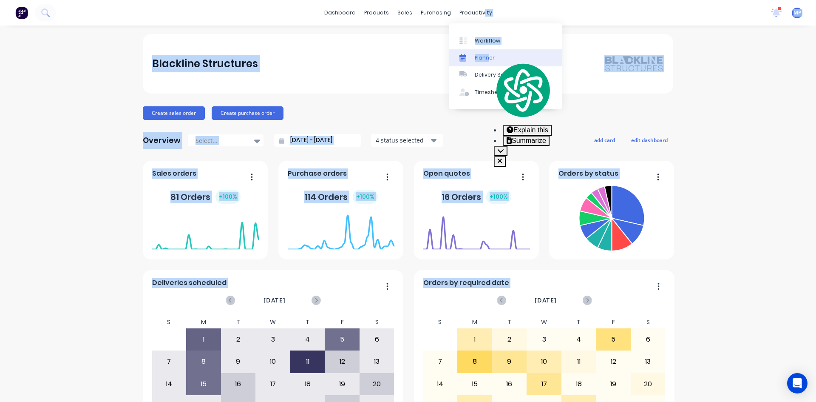
click at [488, 59] on div "Planner" at bounding box center [485, 58] width 20 height 8
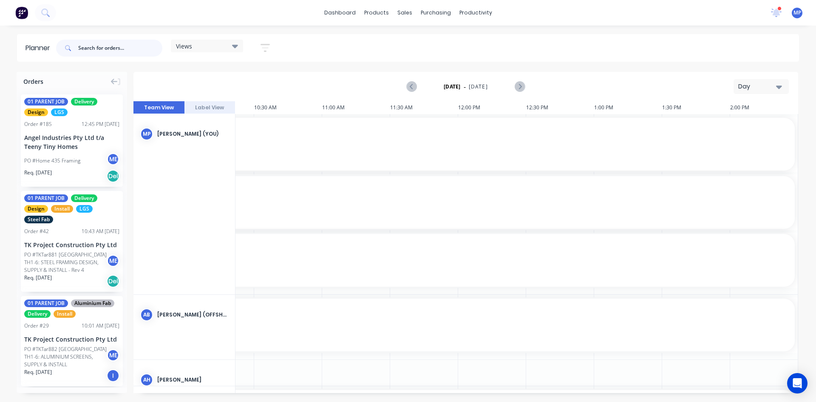
click at [96, 48] on input "text" at bounding box center [120, 48] width 84 height 17
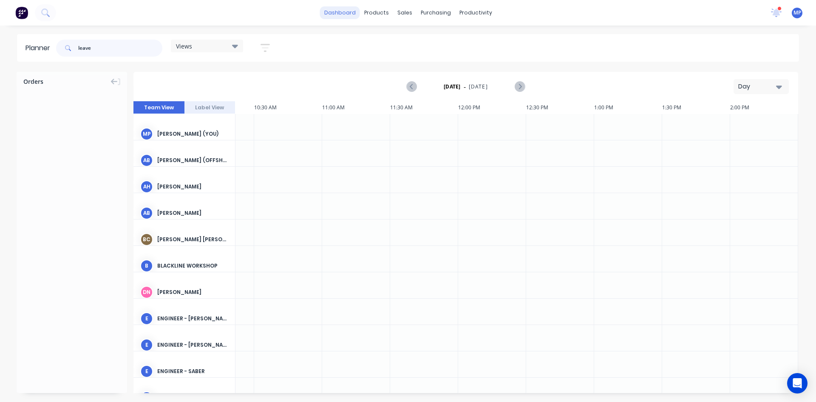
type input "leave"
click at [339, 14] on link "dashboard" at bounding box center [340, 12] width 40 height 13
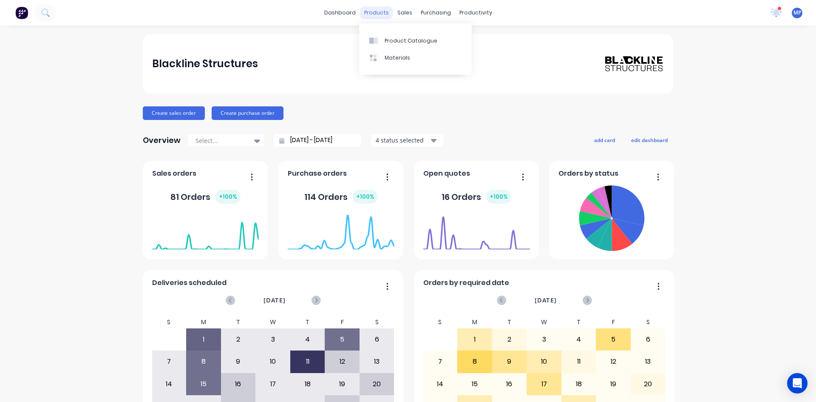
click at [375, 11] on div "products" at bounding box center [376, 12] width 33 height 13
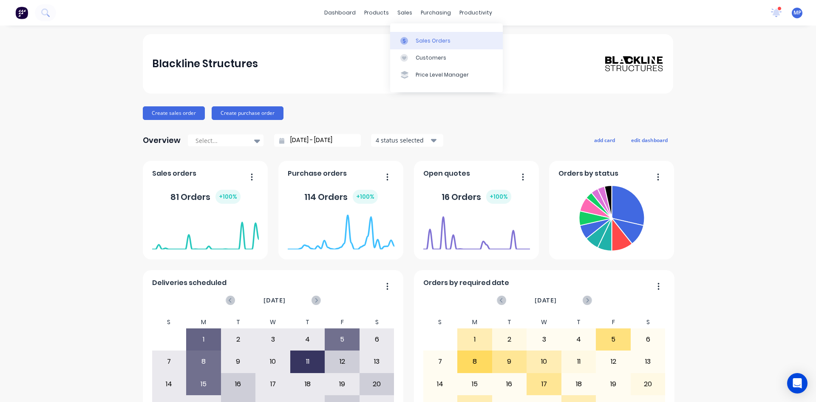
click at [438, 37] on div "Sales Orders" at bounding box center [433, 41] width 35 height 8
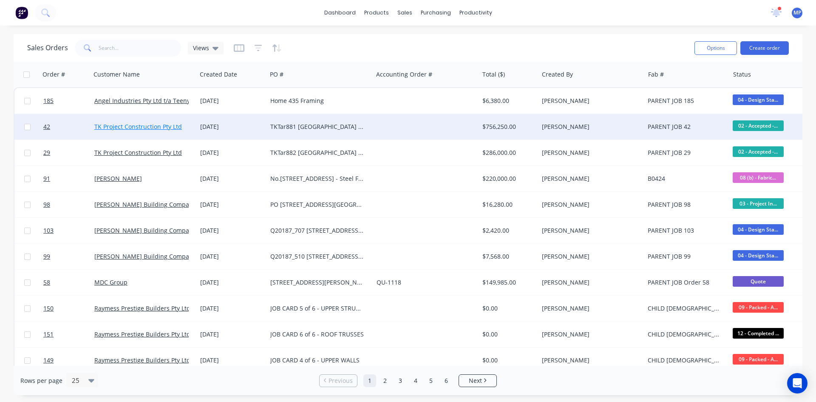
click at [168, 128] on link "TK Project Construction Pty Ltd" at bounding box center [138, 126] width 88 height 8
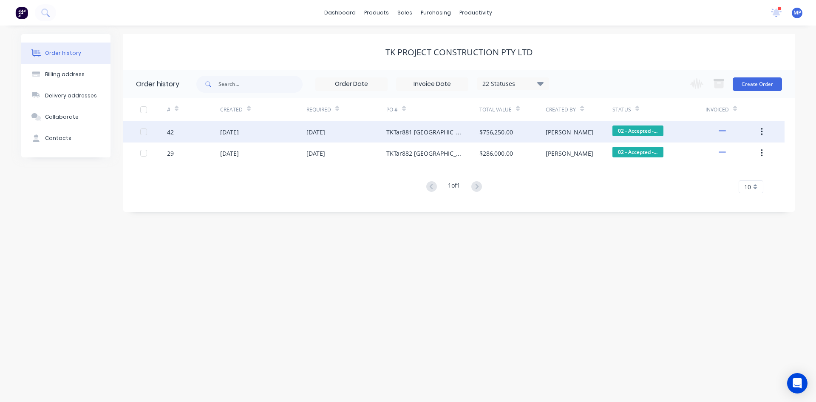
click at [239, 134] on div "10 Sep 2025" at bounding box center [229, 131] width 19 height 9
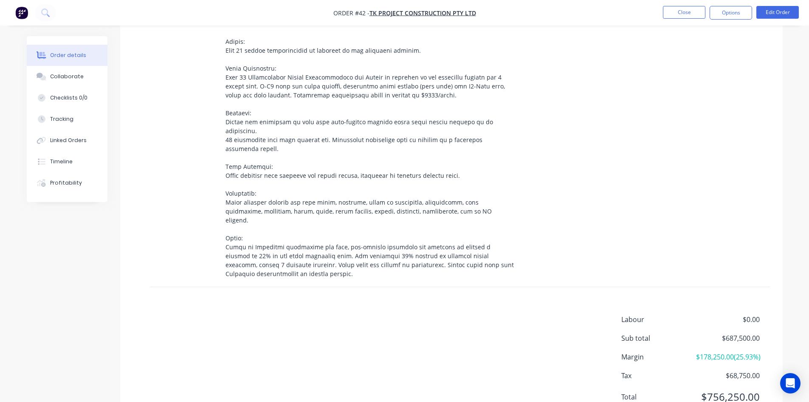
scroll to position [1064, 0]
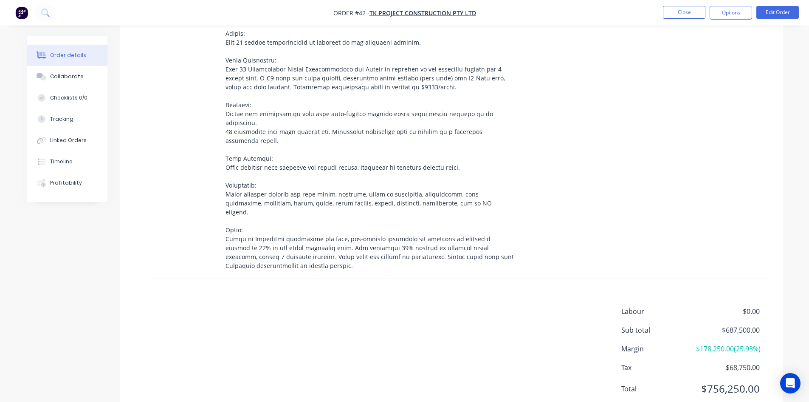
click at [66, 54] on div "Order details" at bounding box center [68, 55] width 36 height 8
click at [70, 76] on div "Collaborate" at bounding box center [67, 77] width 34 height 8
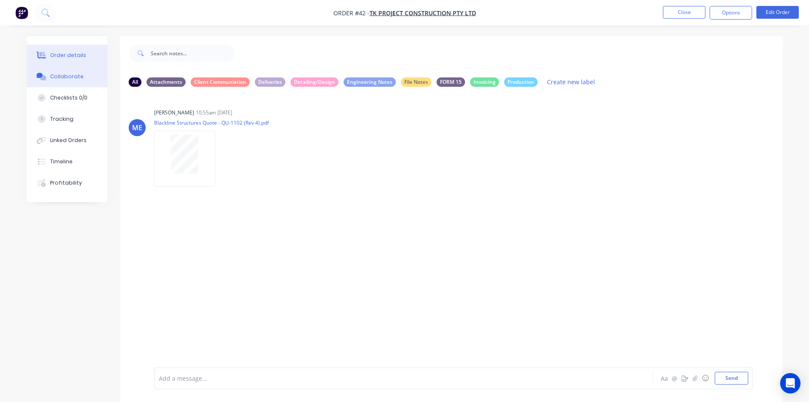
click at [74, 53] on div "Order details" at bounding box center [68, 55] width 36 height 8
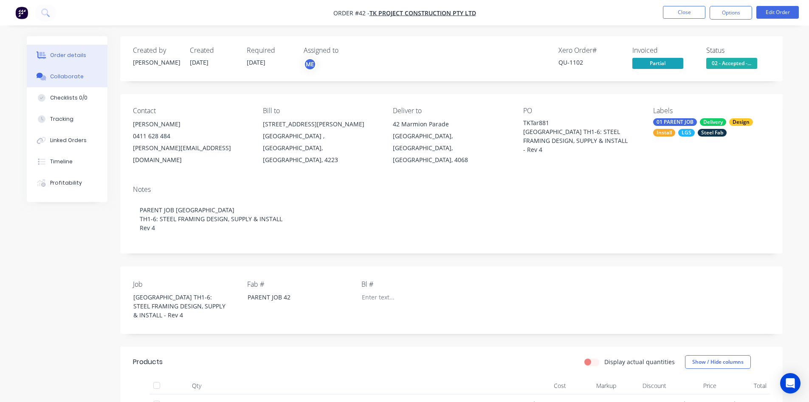
click at [69, 68] on button "Collaborate" at bounding box center [67, 76] width 81 height 21
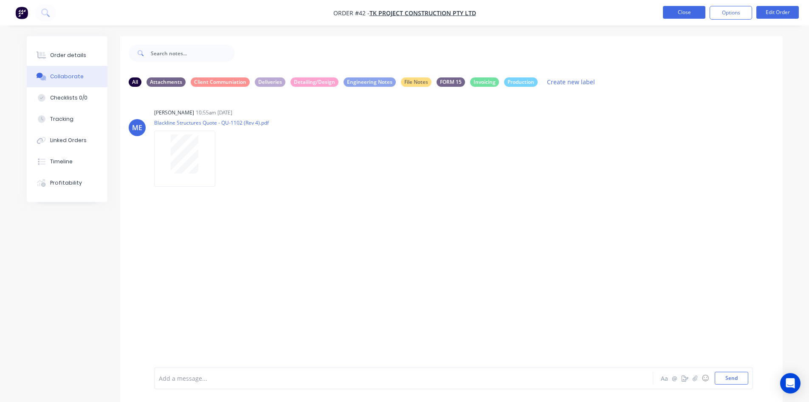
click at [689, 14] on button "Close" at bounding box center [684, 12] width 42 height 13
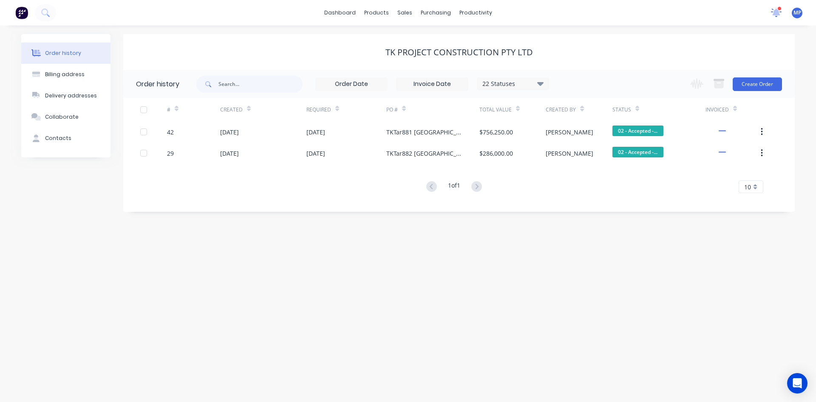
click at [777, 17] on icon at bounding box center [775, 12] width 11 height 9
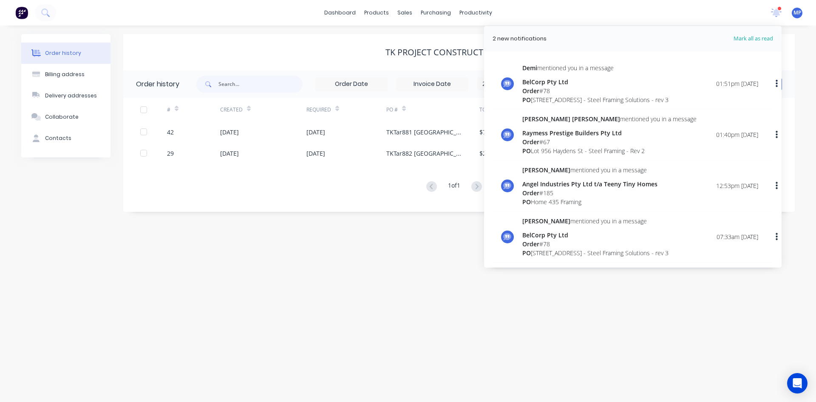
click at [585, 119] on div "Micah Liezel mentioned you in a message" at bounding box center [609, 118] width 174 height 9
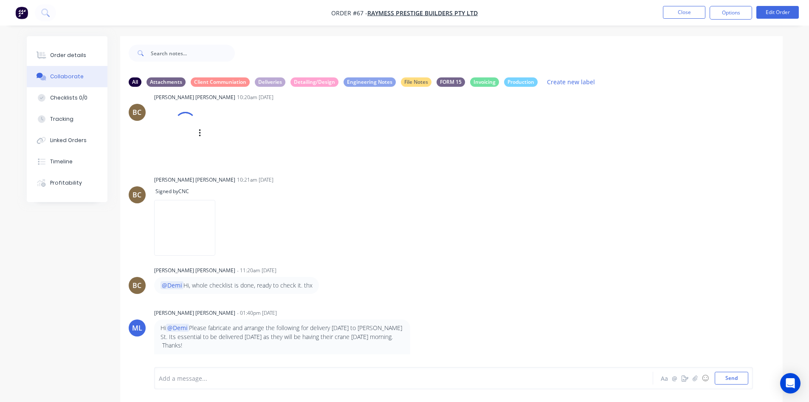
scroll to position [2818, 0]
click at [730, 15] on button "Options" at bounding box center [731, 13] width 42 height 14
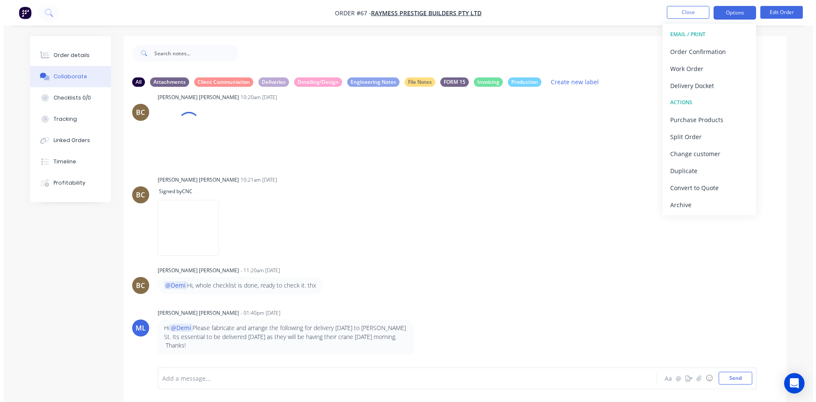
scroll to position [2865, 0]
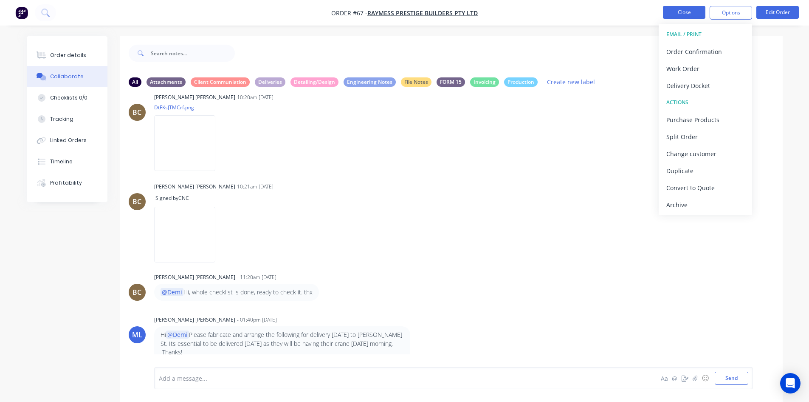
click at [690, 13] on button "Close" at bounding box center [684, 12] width 42 height 13
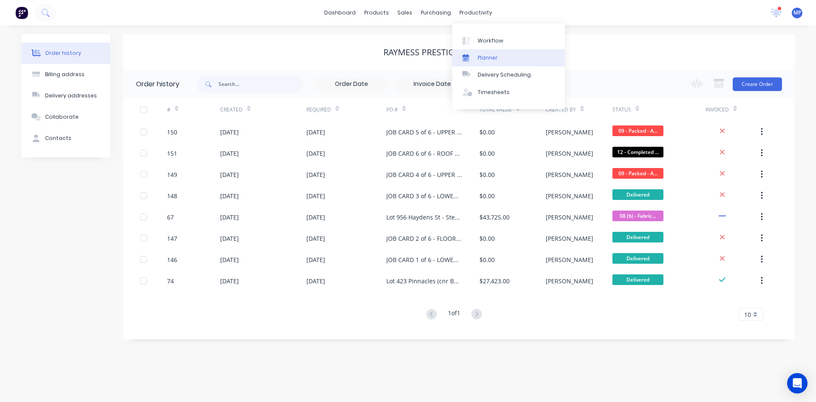
click at [490, 56] on div "Planner" at bounding box center [488, 58] width 20 height 8
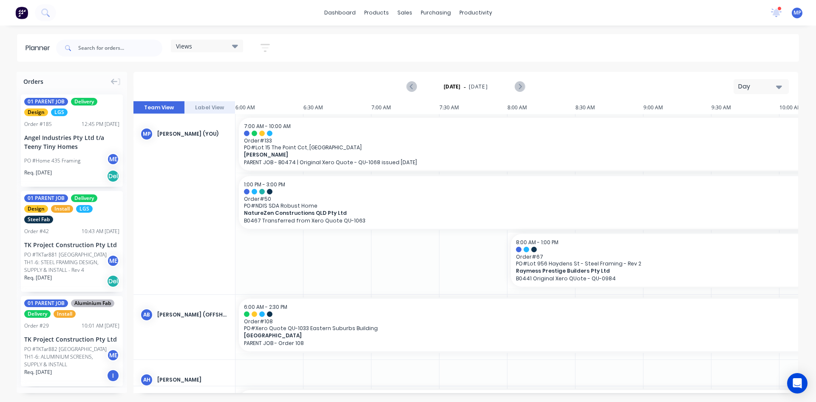
scroll to position [0, 597]
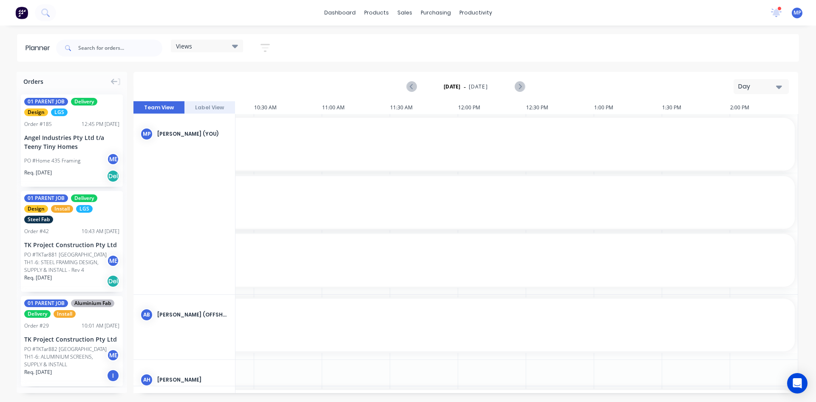
click at [784, 87] on button "Day" at bounding box center [760, 86] width 55 height 15
click at [730, 128] on div "Week" at bounding box center [746, 126] width 84 height 17
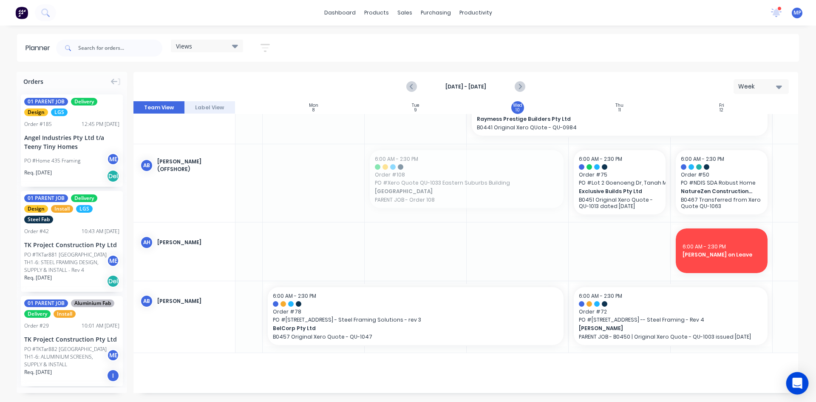
scroll to position [206, 96]
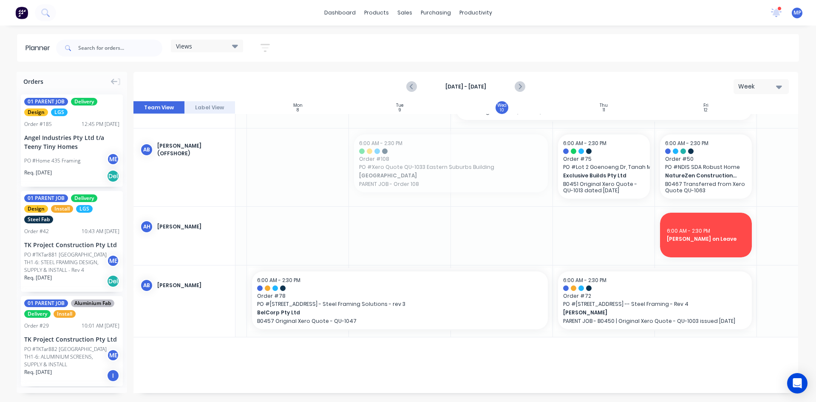
drag, startPoint x: 634, startPoint y: 388, endPoint x: 779, endPoint y: 378, distance: 146.1
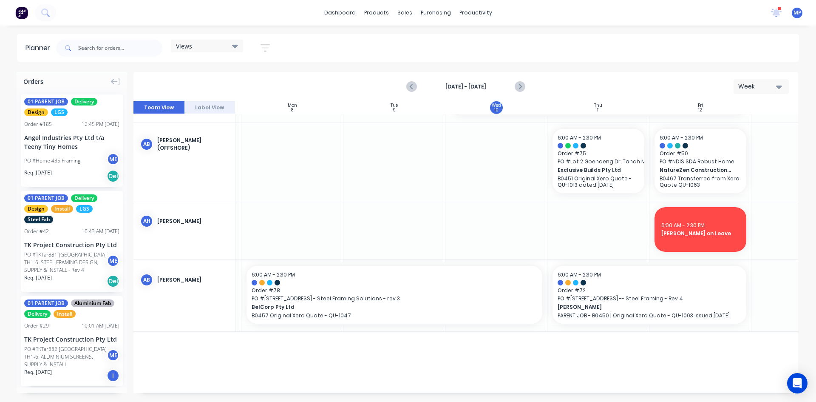
drag, startPoint x: 603, startPoint y: 228, endPoint x: 576, endPoint y: 224, distance: 27.9
drag, startPoint x: 576, startPoint y: 224, endPoint x: 764, endPoint y: 299, distance: 203.1
click at [764, 299] on div at bounding box center [802, 295] width 102 height 71
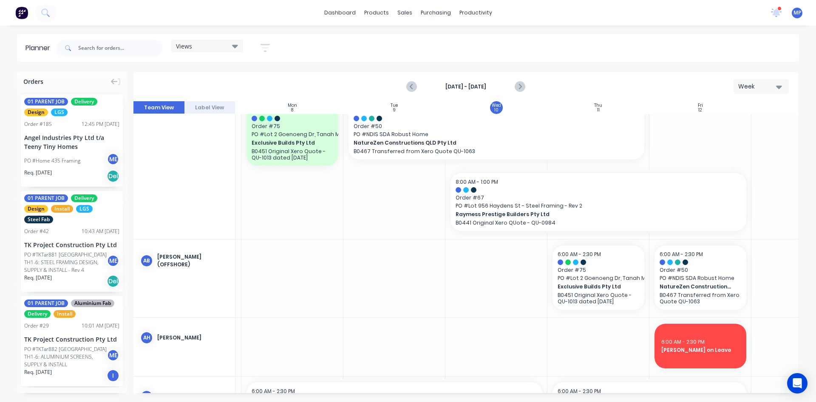
scroll to position [0, 96]
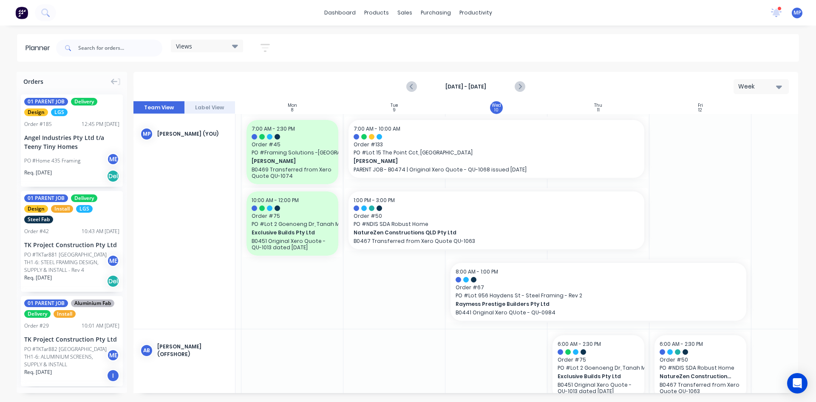
drag, startPoint x: 688, startPoint y: 155, endPoint x: 718, endPoint y: 139, distance: 33.4
click at [718, 139] on div at bounding box center [700, 221] width 102 height 215
drag, startPoint x: 710, startPoint y: 141, endPoint x: 759, endPoint y: 139, distance: 49.3
drag, startPoint x: 759, startPoint y: 139, endPoint x: 781, endPoint y: 85, distance: 57.6
click at [781, 85] on icon "button" at bounding box center [779, 86] width 6 height 9
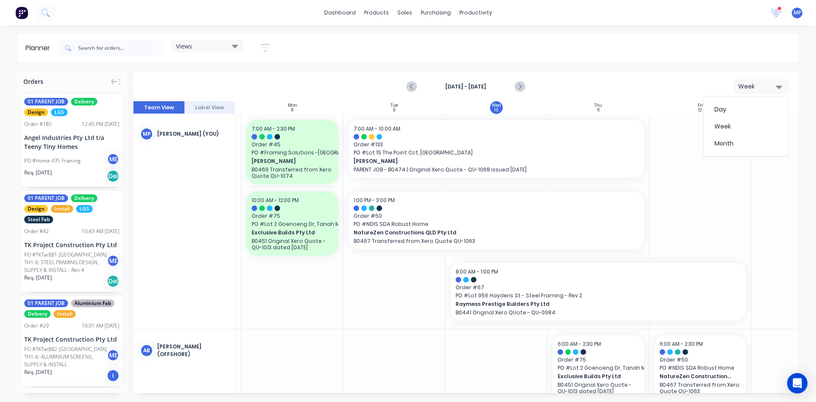
click at [781, 85] on icon "button" at bounding box center [779, 86] width 6 height 9
click at [797, 11] on span "MP" at bounding box center [797, 13] width 8 height 8
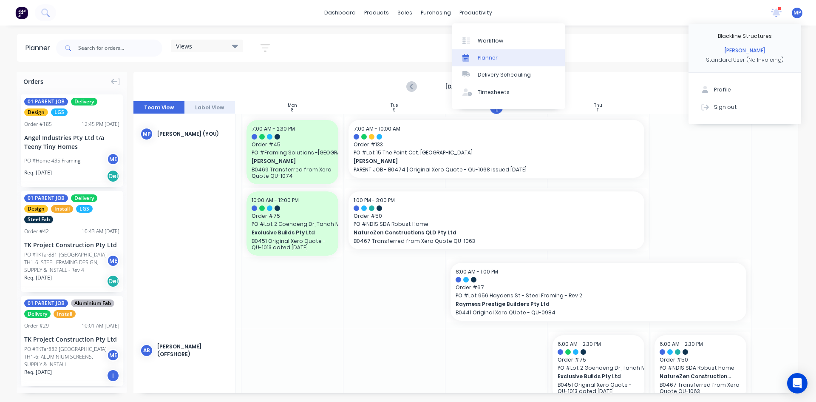
click at [486, 61] on div "Planner" at bounding box center [488, 58] width 20 height 8
click at [489, 57] on div "Planner" at bounding box center [488, 58] width 20 height 8
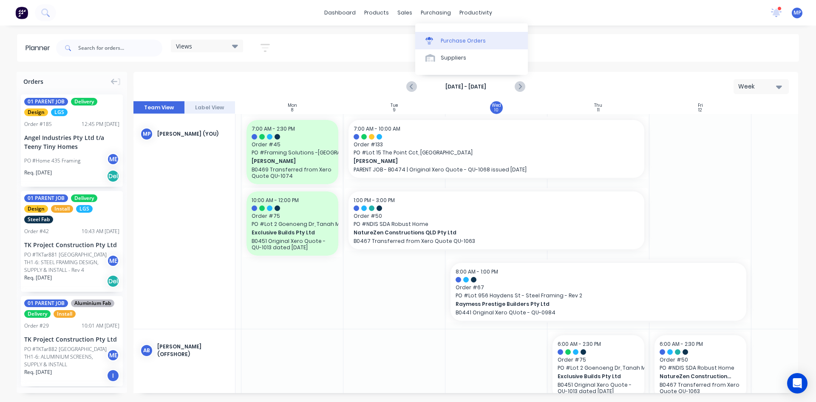
click at [452, 39] on div "Purchase Orders" at bounding box center [463, 41] width 45 height 8
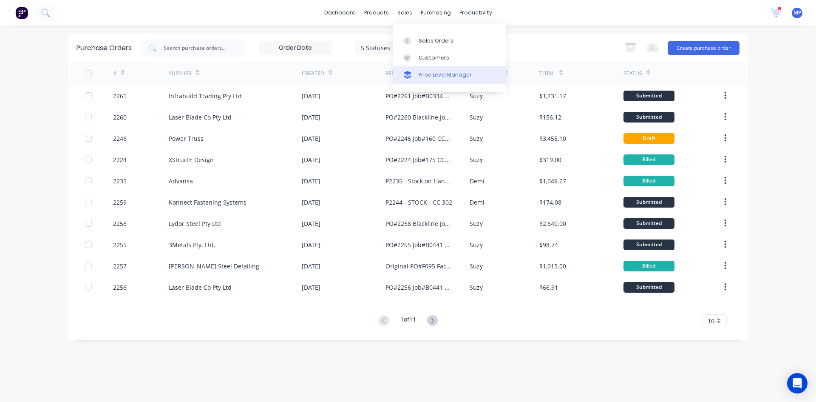
click at [444, 75] on div "Price Level Manager" at bounding box center [445, 75] width 53 height 8
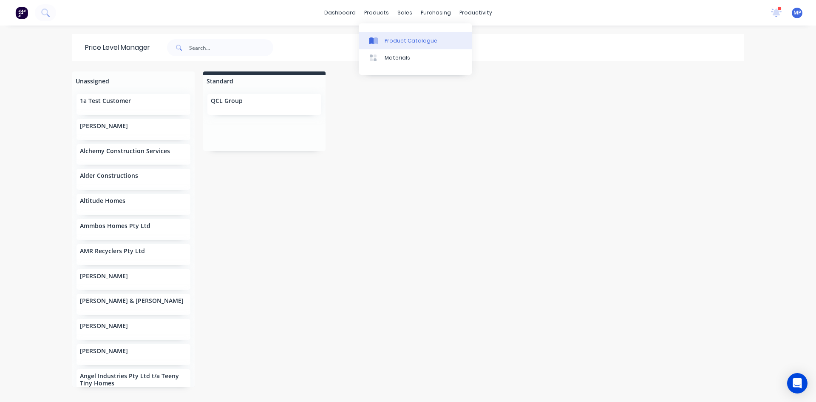
click at [397, 39] on div "Product Catalogue" at bounding box center [411, 41] width 53 height 8
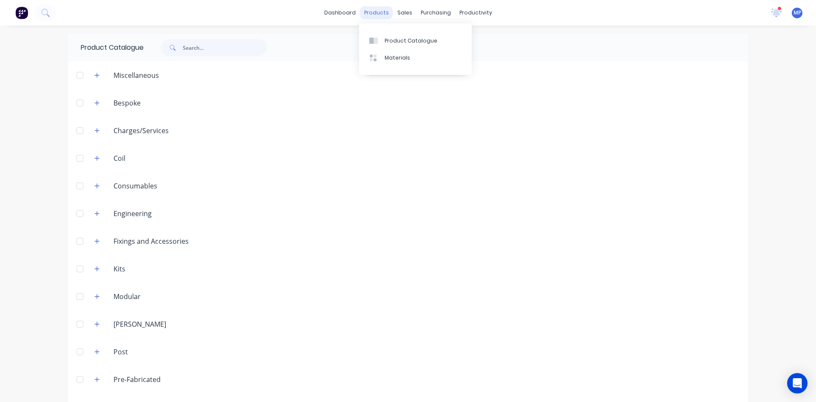
click at [379, 12] on div "products" at bounding box center [376, 12] width 33 height 13
click at [339, 13] on link "dashboard" at bounding box center [340, 12] width 40 height 13
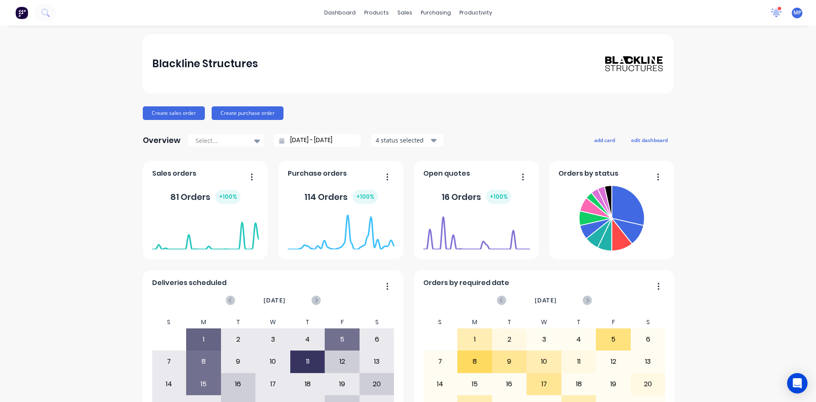
click at [772, 12] on icon at bounding box center [776, 12] width 8 height 8
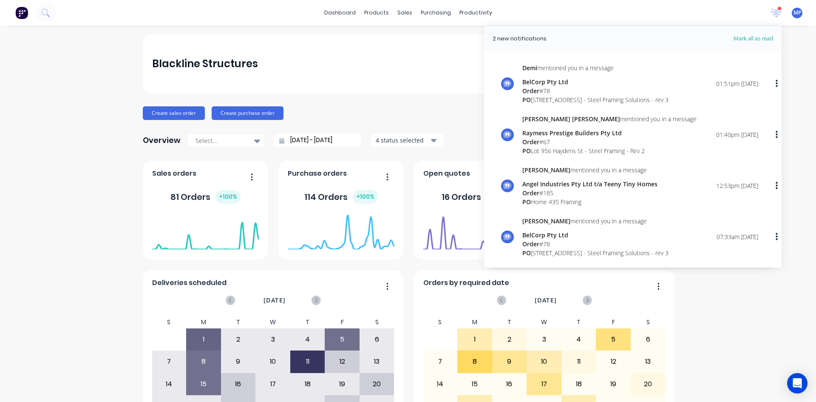
click at [99, 47] on div "Blackline Structures Create sales order Create purchase order Overview Select..…" at bounding box center [408, 256] width 816 height 444
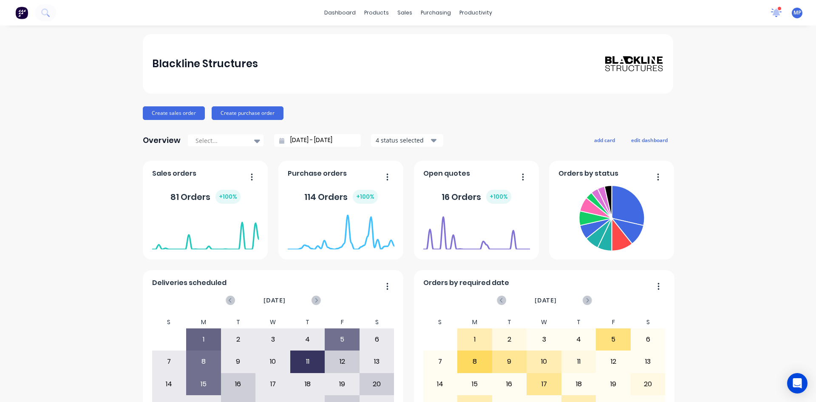
click at [770, 11] on icon at bounding box center [776, 13] width 12 height 10
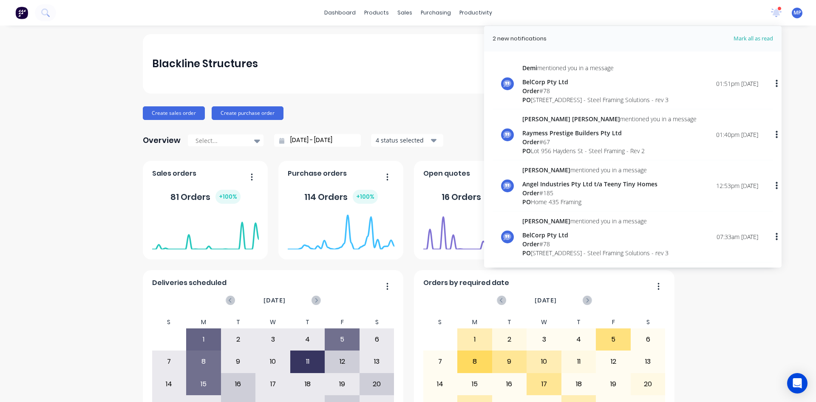
click at [549, 101] on div "PO 13 Ridge Rd, Tanah Merah - Steel Framing Solutions - rev 3" at bounding box center [595, 99] width 146 height 9
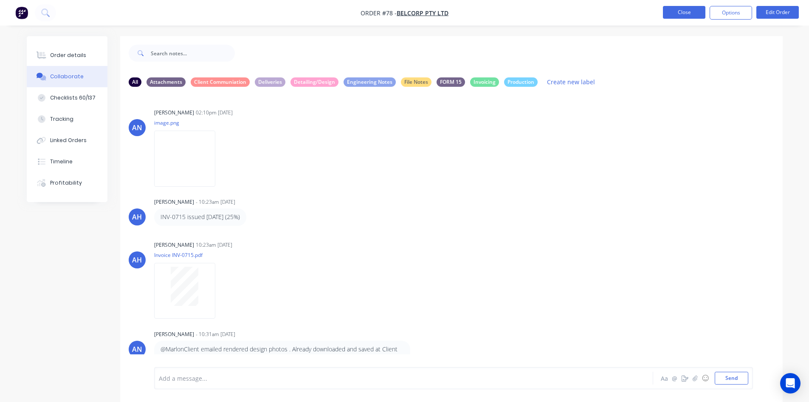
click at [680, 11] on button "Close" at bounding box center [684, 12] width 42 height 13
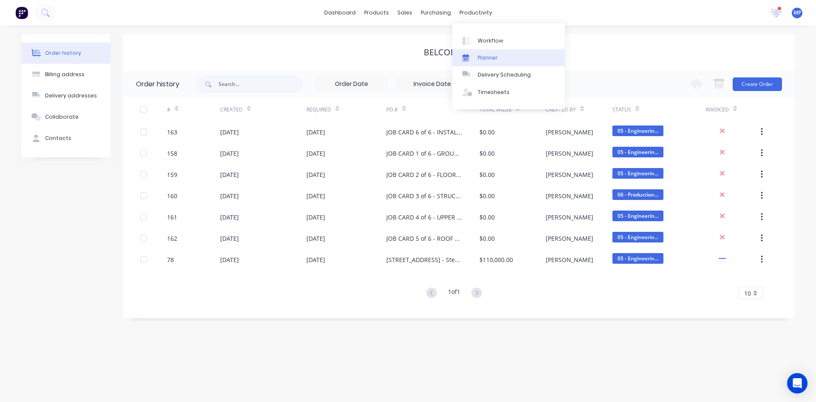
click at [491, 55] on div "Planner" at bounding box center [488, 58] width 20 height 8
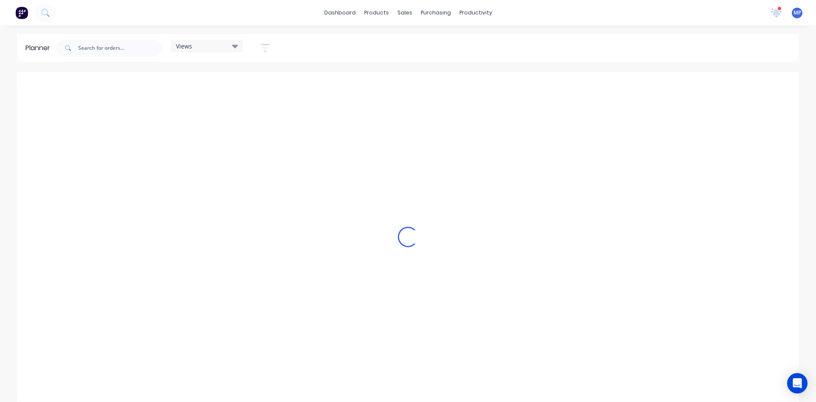
scroll to position [0, 597]
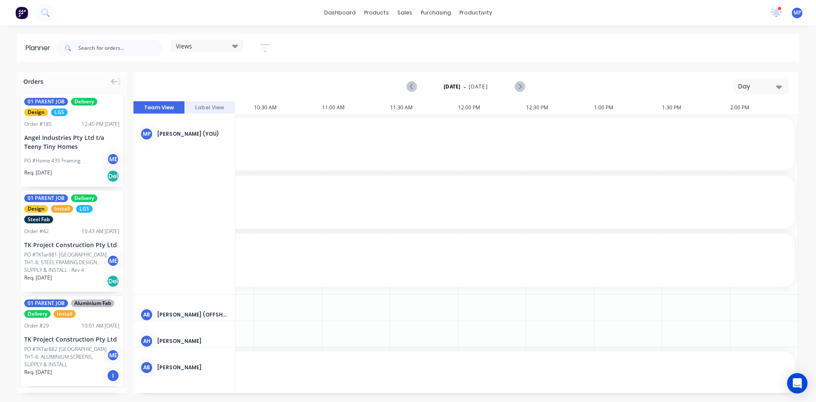
click at [779, 87] on icon "button" at bounding box center [779, 86] width 6 height 3
click at [732, 145] on div "Month" at bounding box center [746, 143] width 84 height 17
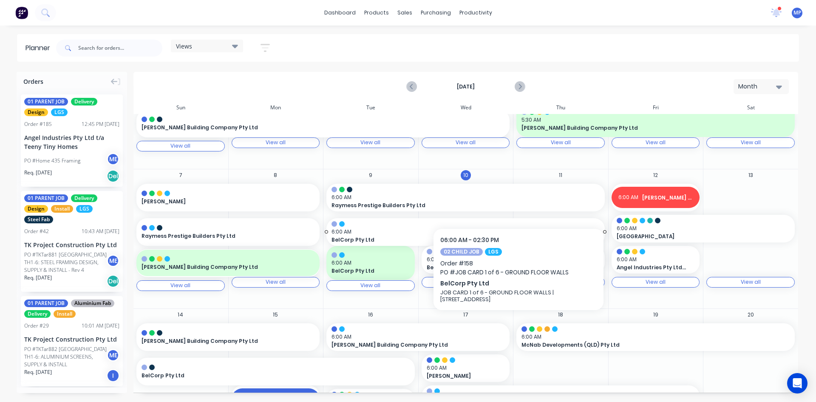
scroll to position [82, 0]
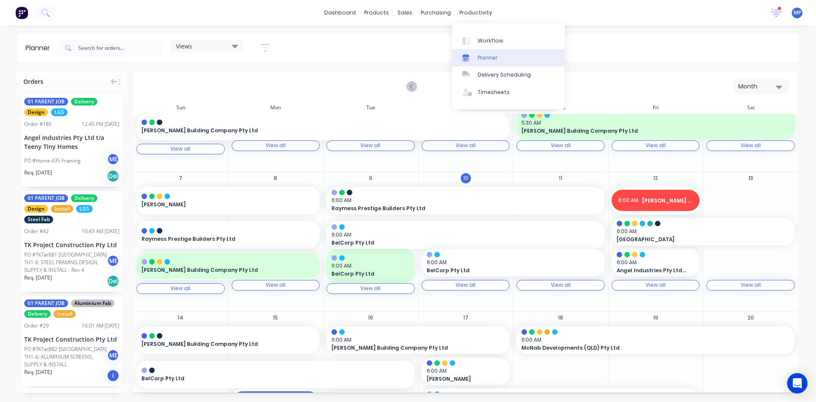
click at [487, 55] on div "Planner" at bounding box center [488, 58] width 20 height 8
click at [779, 88] on icon "button" at bounding box center [779, 86] width 6 height 3
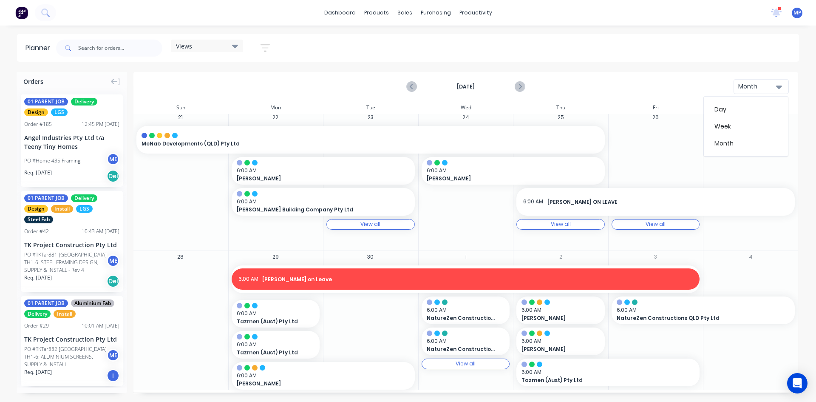
scroll to position [422, 0]
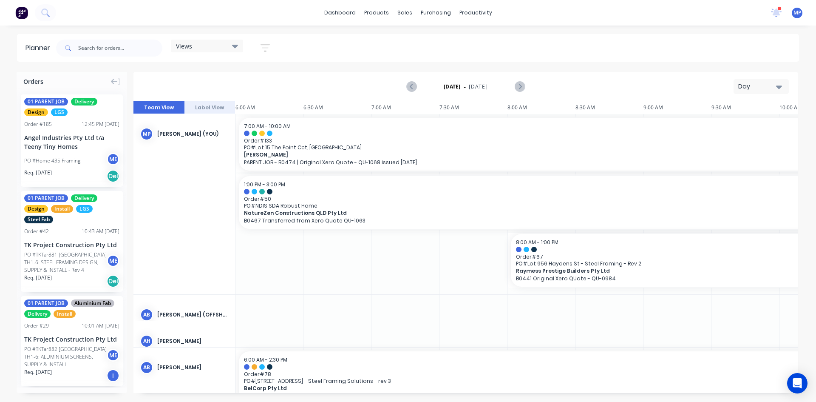
scroll to position [129, 0]
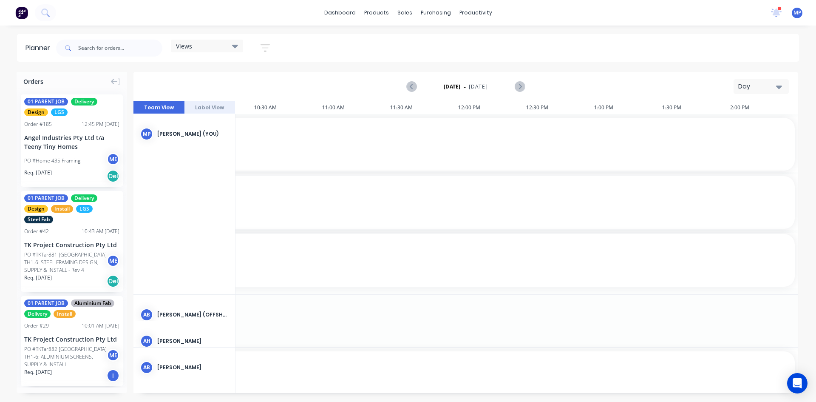
click at [780, 86] on icon "button" at bounding box center [779, 86] width 6 height 3
click at [735, 143] on div "Month" at bounding box center [746, 143] width 84 height 17
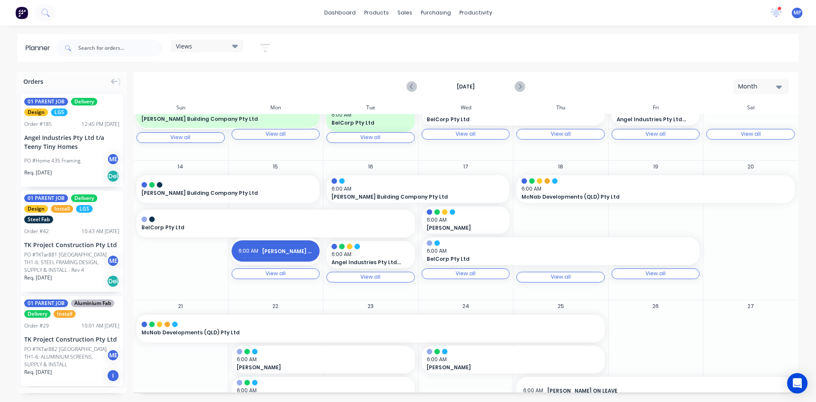
scroll to position [255, 0]
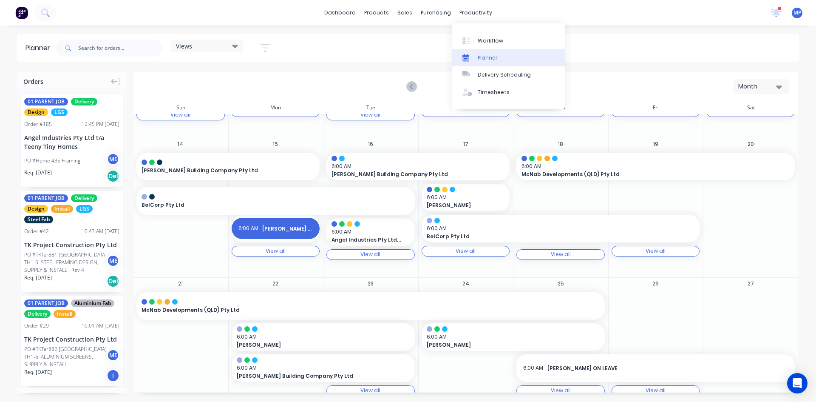
click at [490, 62] on link "Planner" at bounding box center [508, 57] width 113 height 17
click at [492, 58] on div "Planner" at bounding box center [488, 58] width 20 height 8
click at [662, 10] on div "dashboard products sales purchasing productivity dashboard products Product Cat…" at bounding box center [408, 12] width 816 height 25
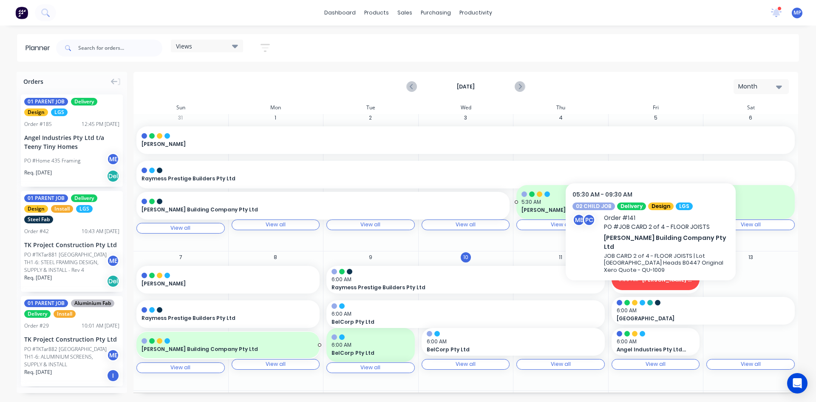
scroll to position [0, 0]
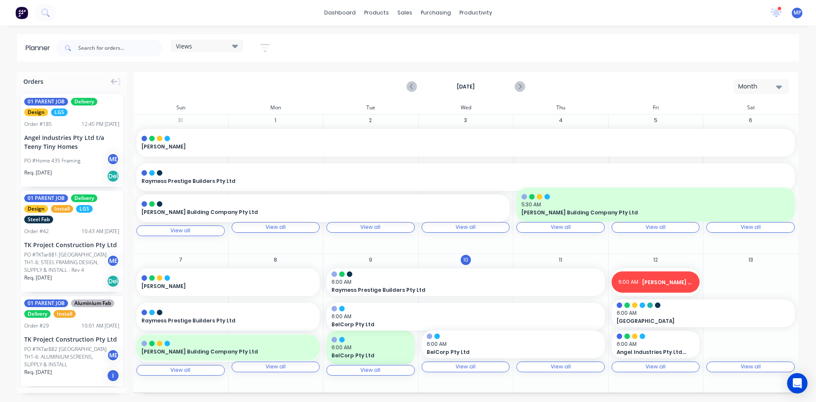
click at [236, 45] on icon at bounding box center [235, 45] width 6 height 9
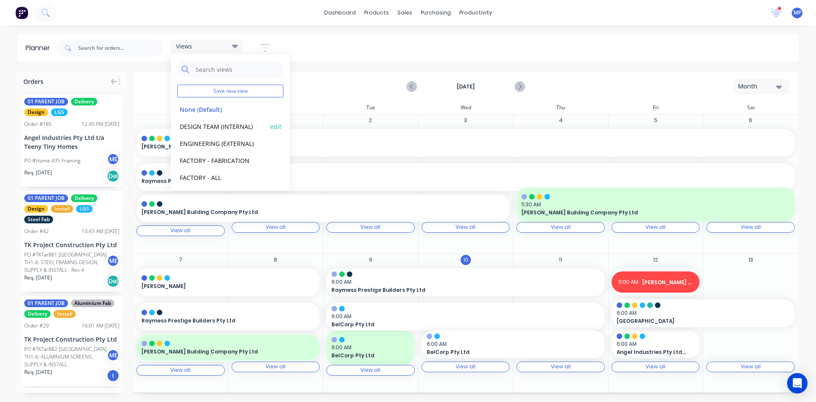
click at [220, 124] on button "DESIGN TEAM (INTERNAL)" at bounding box center [222, 126] width 91 height 10
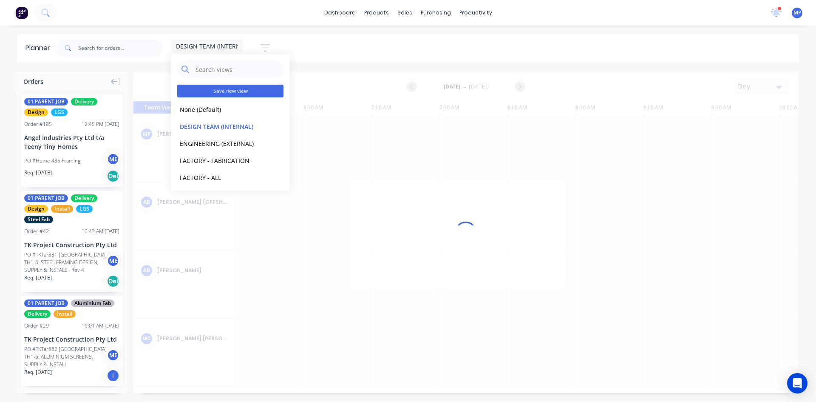
scroll to position [0, 593]
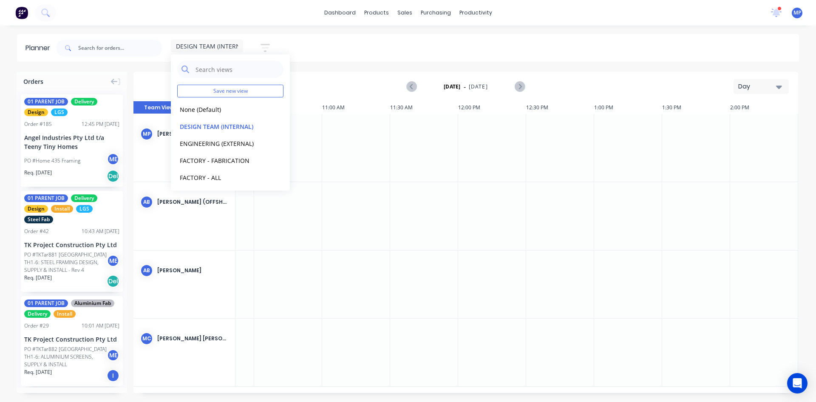
click at [777, 86] on icon "button" at bounding box center [779, 86] width 6 height 3
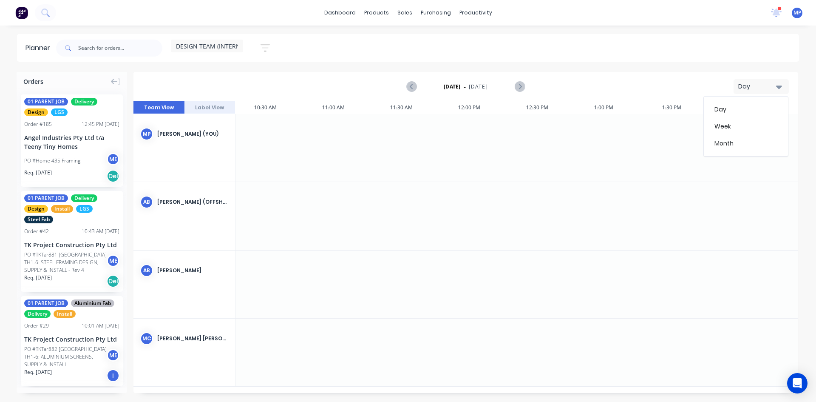
click at [238, 46] on span "DESIGN TEAM (INTERNAL)" at bounding box center [212, 46] width 73 height 9
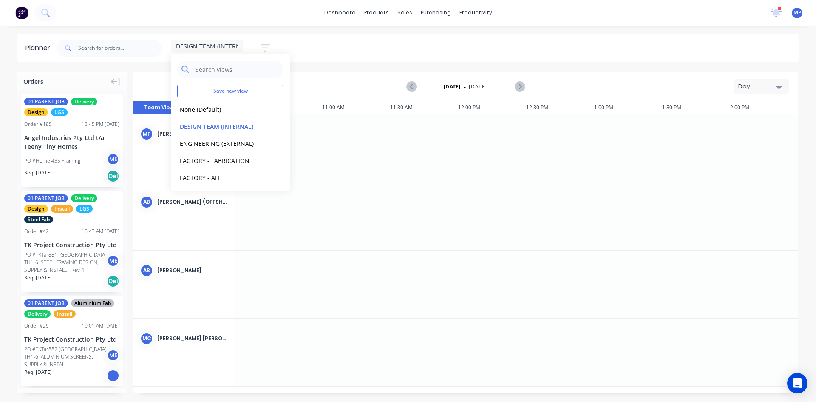
click at [780, 87] on icon "button" at bounding box center [779, 86] width 6 height 3
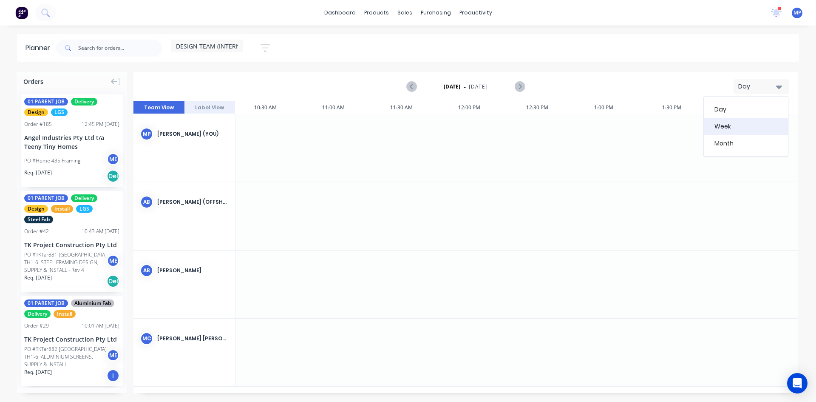
click at [738, 122] on div "Week" at bounding box center [746, 126] width 84 height 17
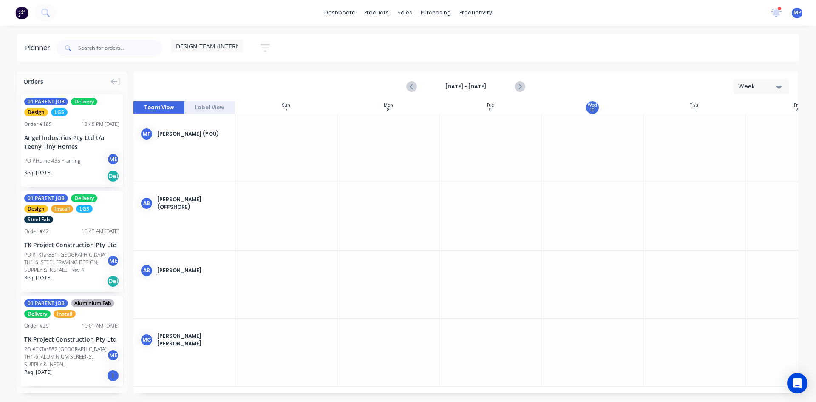
scroll to position [0, 0]
click at [780, 86] on icon "button" at bounding box center [779, 86] width 6 height 3
click at [740, 147] on div "Month" at bounding box center [746, 143] width 84 height 17
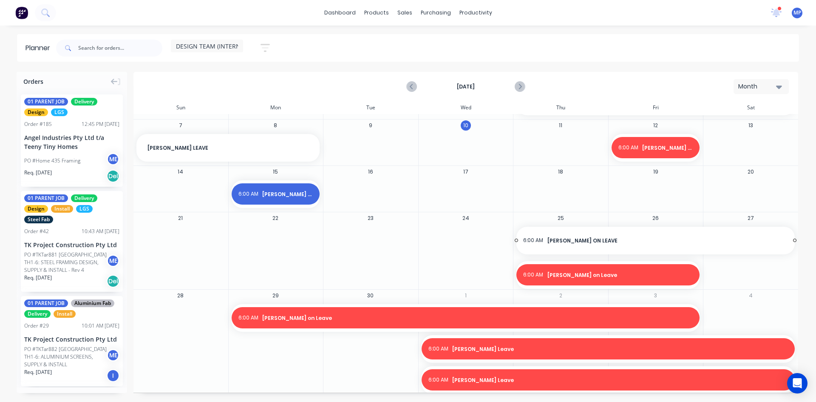
scroll to position [46, 0]
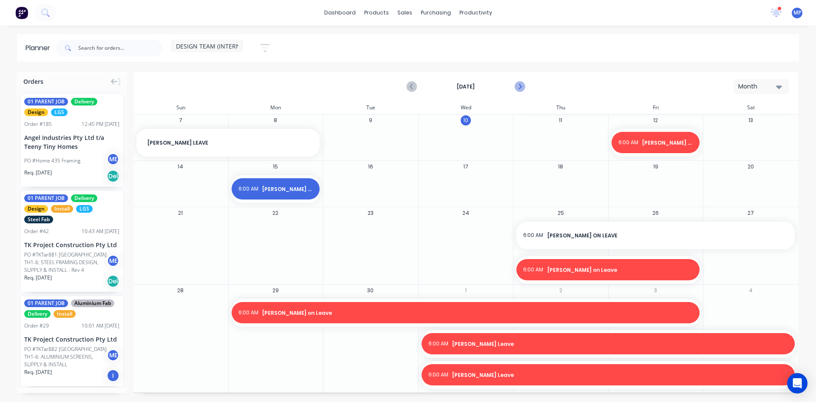
click at [521, 87] on icon "Next page" at bounding box center [520, 86] width 4 height 7
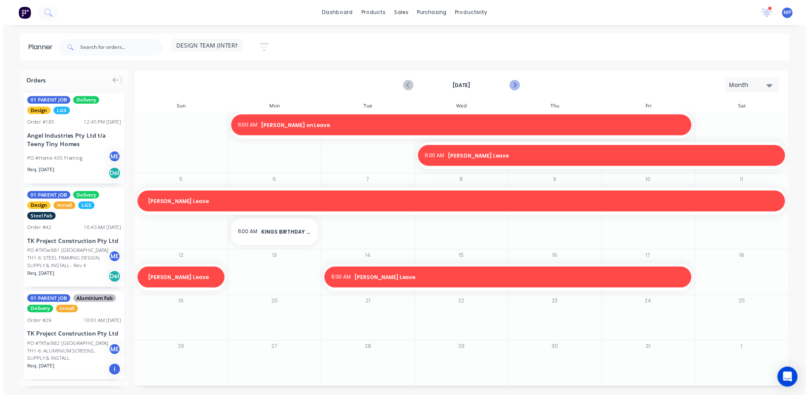
scroll to position [15, 0]
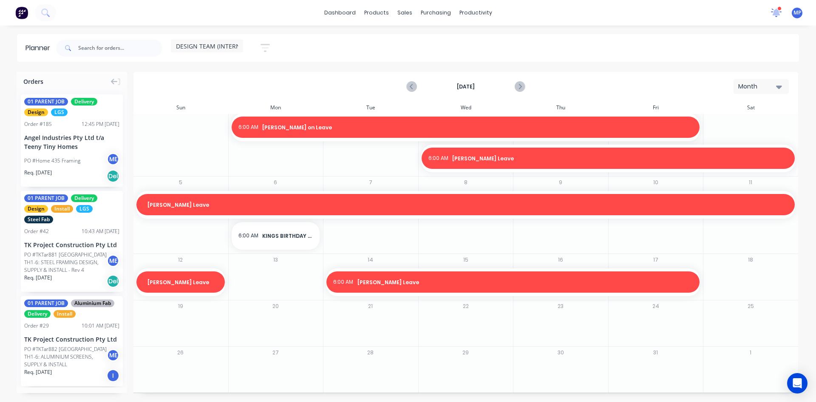
click at [778, 16] on icon at bounding box center [775, 12] width 11 height 9
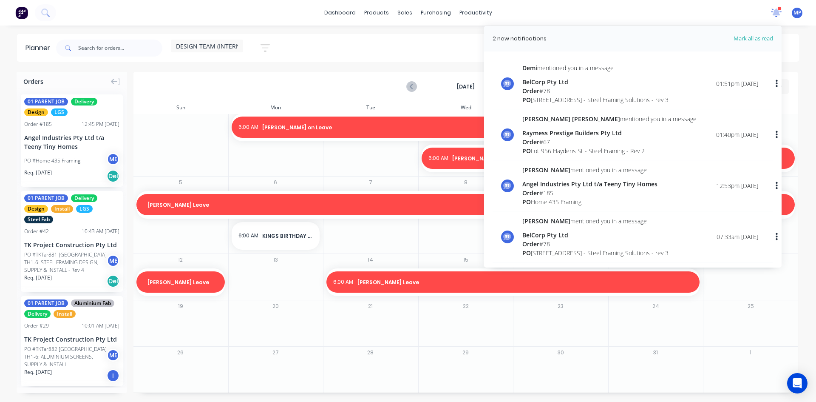
click at [778, 12] on icon at bounding box center [776, 12] width 8 height 8
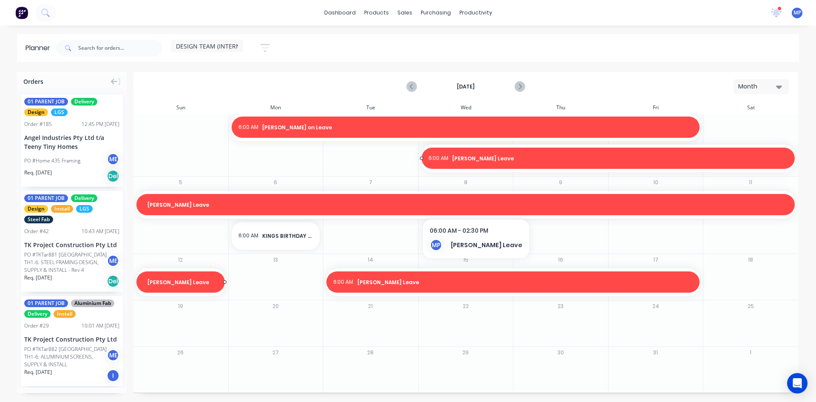
click at [197, 204] on span "[PERSON_NAME] Leave" at bounding box center [467, 205] width 640 height 8
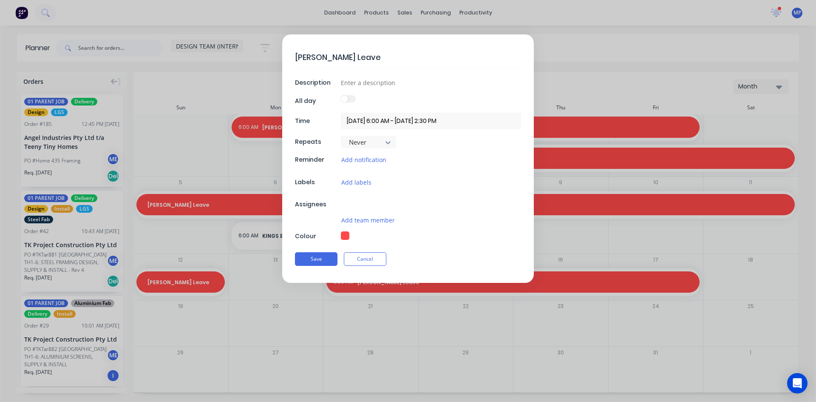
type textarea "x"
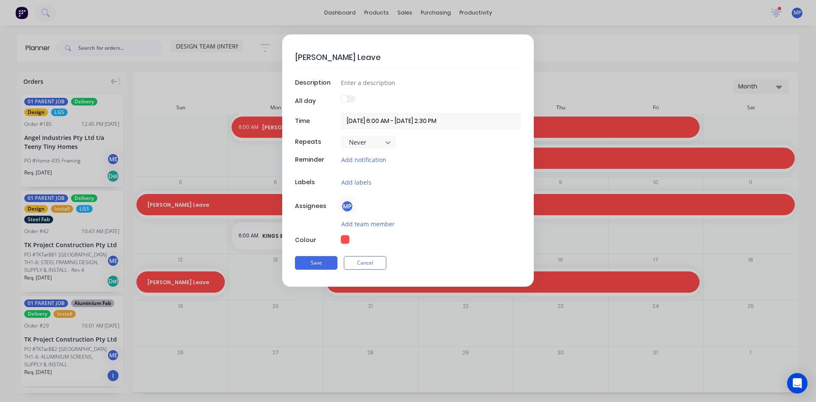
click at [678, 43] on form "MARLON Leave Description All day Time 01/10/2025 6:00 AM - 12/10/2025 2:30 PM R…" at bounding box center [408, 160] width 798 height 252
click at [362, 262] on button "Cancel" at bounding box center [365, 263] width 42 height 14
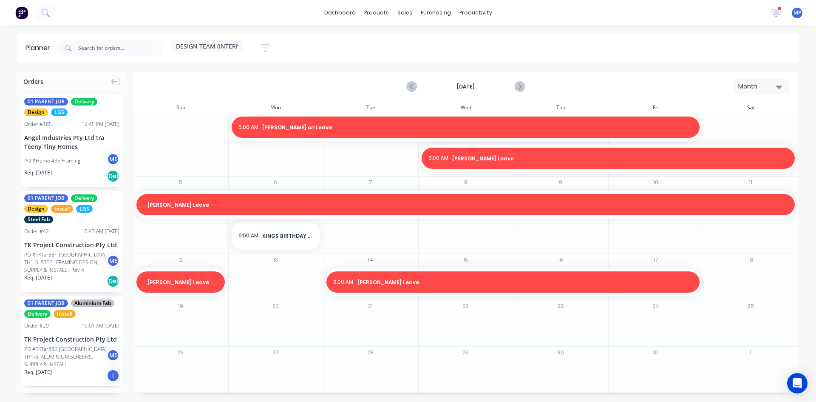
click at [705, 47] on div "DESIGN TEAM (INTERNAL) Save new view None (Default) edit DESIGN TEAM (INTERNAL)…" at bounding box center [426, 47] width 744 height 25
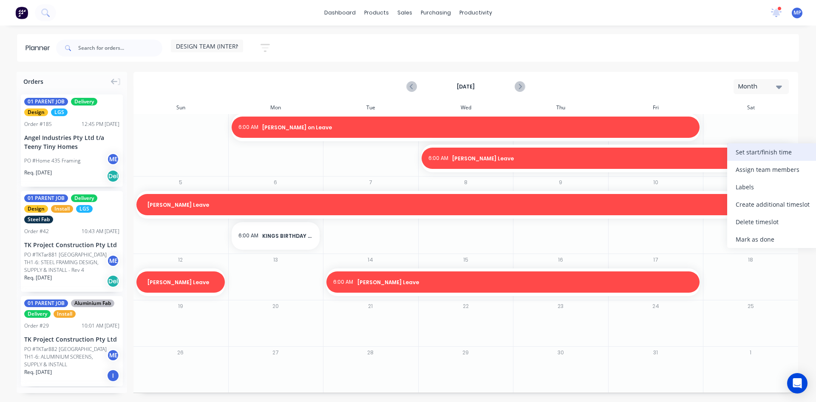
click at [769, 150] on div "Set start/finish time" at bounding box center [772, 151] width 91 height 17
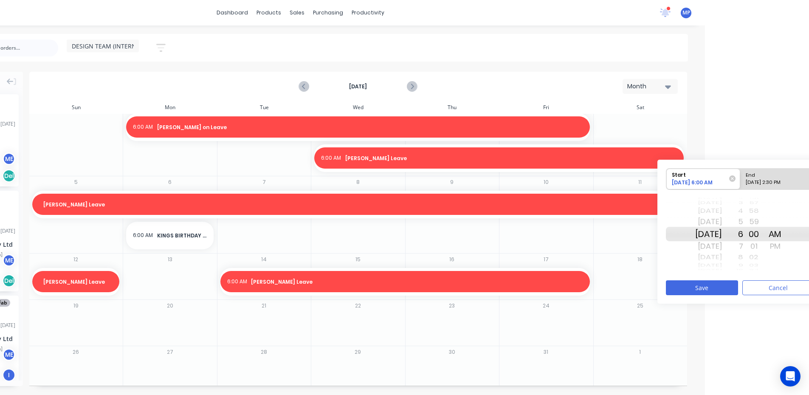
scroll to position [0, 118]
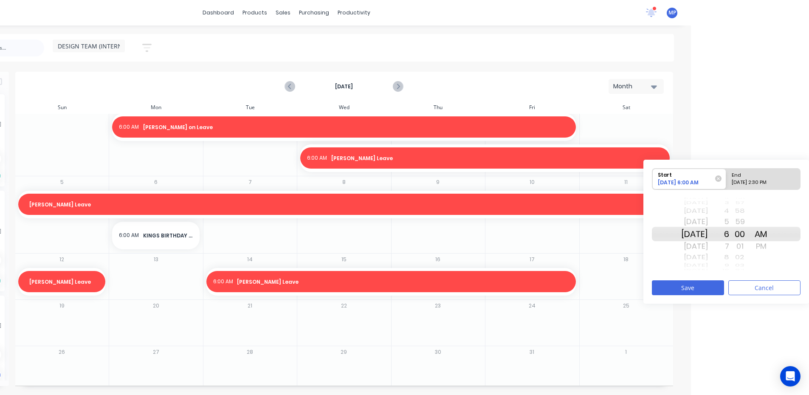
click at [708, 246] on div "[DATE]" at bounding box center [695, 247] width 27 height 14
click at [701, 290] on button "Save" at bounding box center [688, 287] width 72 height 15
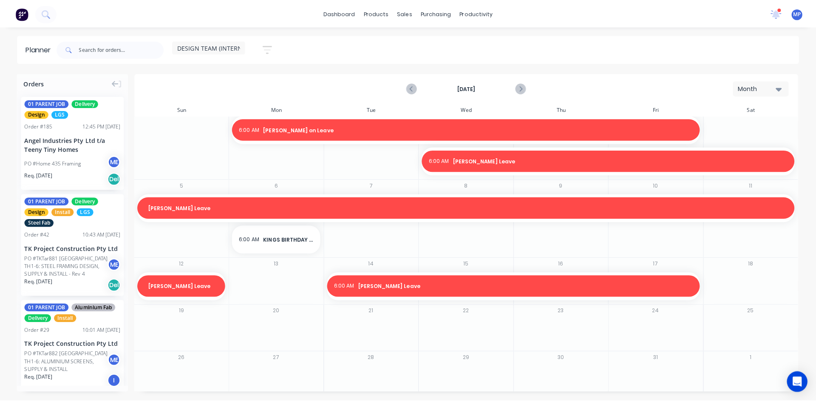
scroll to position [0, 0]
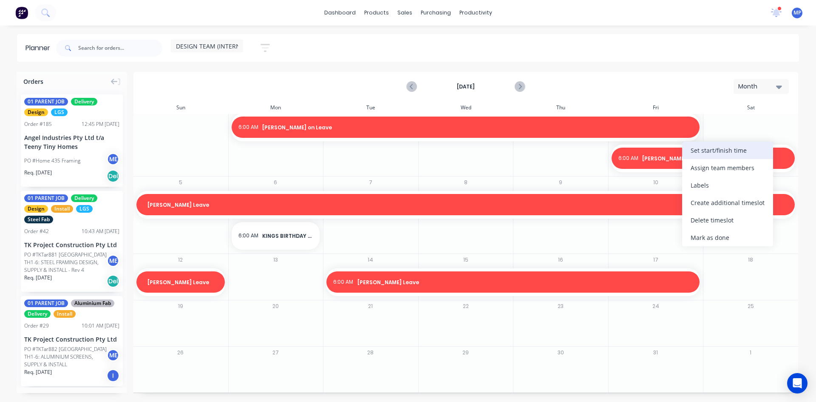
click at [712, 153] on div "Set start/finish time" at bounding box center [727, 149] width 91 height 17
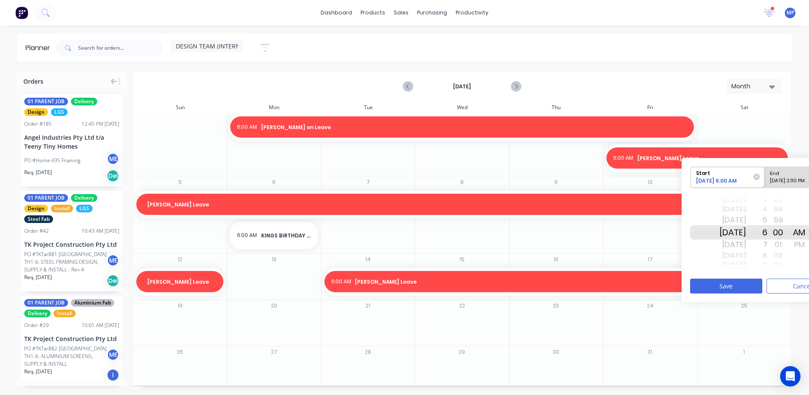
click at [735, 233] on div "[DATE]" at bounding box center [733, 232] width 27 height 14
click at [793, 177] on div "End" at bounding box center [798, 172] width 62 height 11
click at [765, 177] on input "End 10/12/2025 2:30 PM" at bounding box center [765, 177] width 0 height 21
radio input "true"
click at [746, 211] on div "[DATE]" at bounding box center [733, 209] width 27 height 11
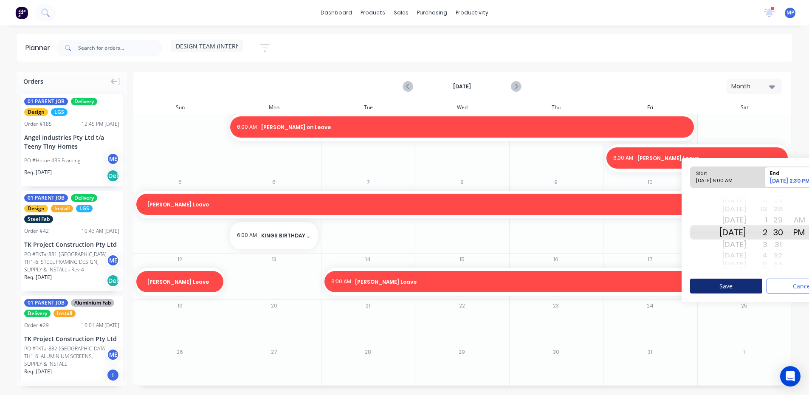
click at [735, 286] on button "Save" at bounding box center [726, 286] width 72 height 15
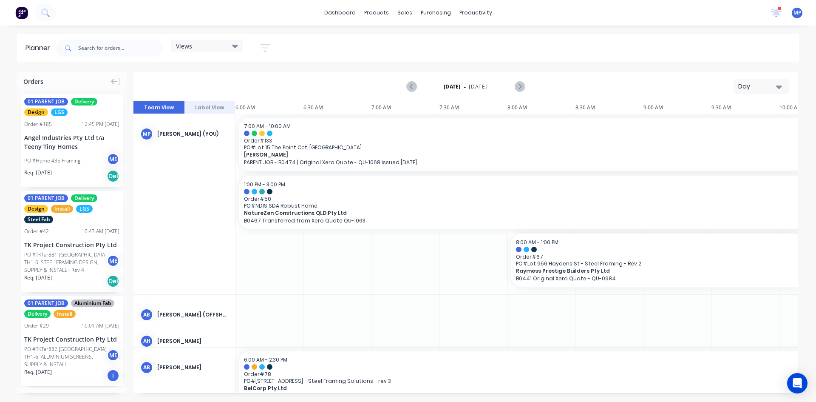
scroll to position [0, 597]
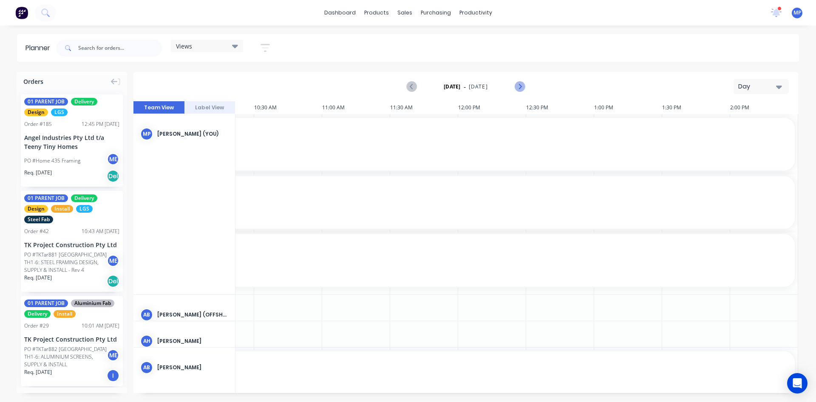
click at [519, 86] on icon "Next page" at bounding box center [519, 87] width 10 height 10
click at [779, 87] on icon "button" at bounding box center [779, 86] width 6 height 3
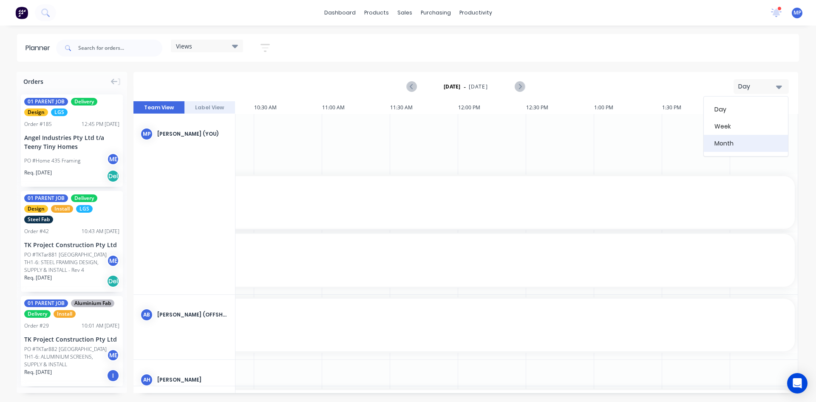
click at [722, 142] on div "Month" at bounding box center [746, 143] width 84 height 17
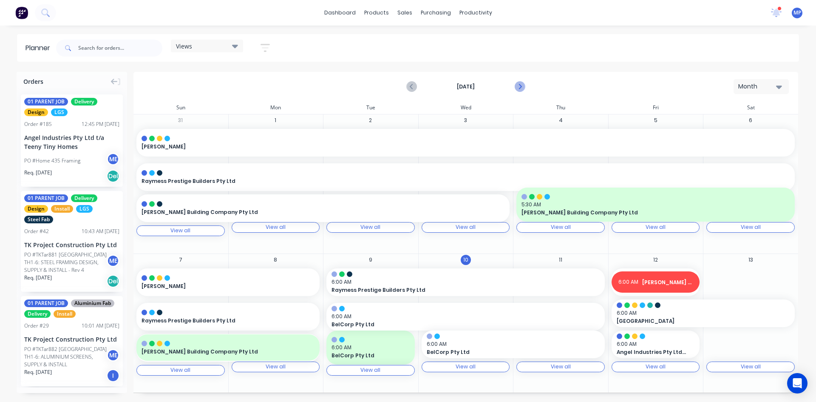
click at [519, 85] on icon "Next page" at bounding box center [519, 87] width 10 height 10
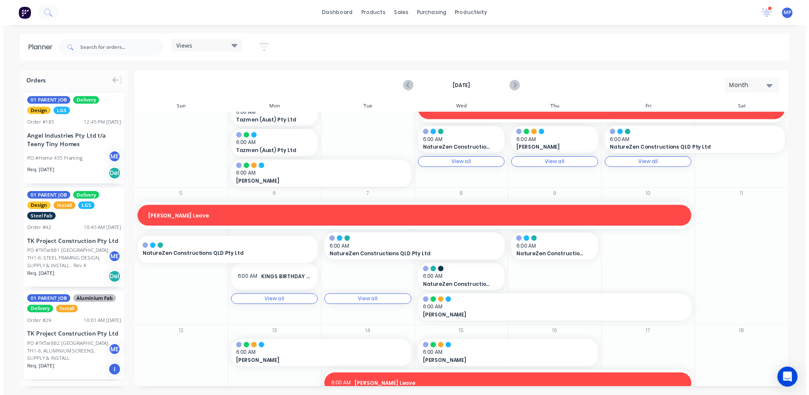
scroll to position [42, 0]
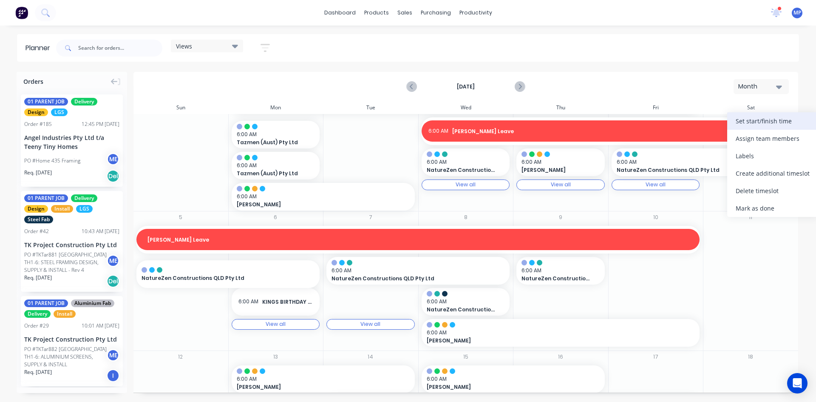
click at [764, 121] on div "Set start/finish time" at bounding box center [772, 120] width 91 height 17
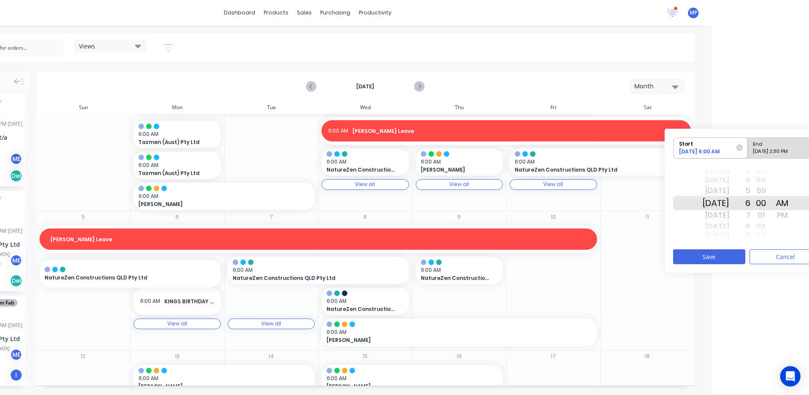
scroll to position [0, 118]
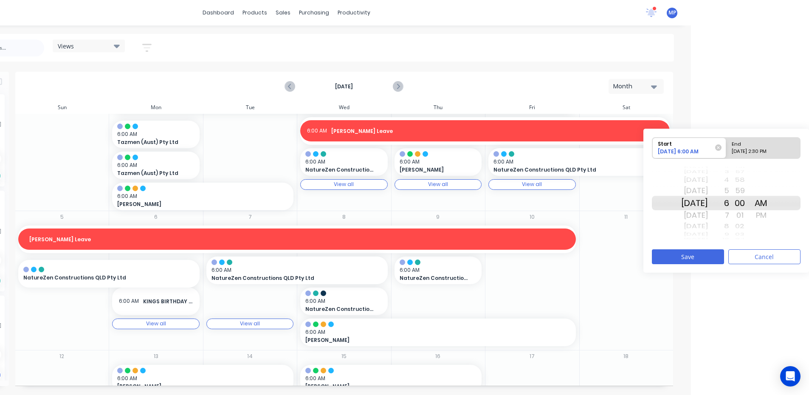
click at [757, 146] on div "End" at bounding box center [760, 143] width 62 height 11
click at [727, 146] on input "End 10/10/2025 2:30 PM" at bounding box center [727, 148] width 0 height 21
radio input "true"
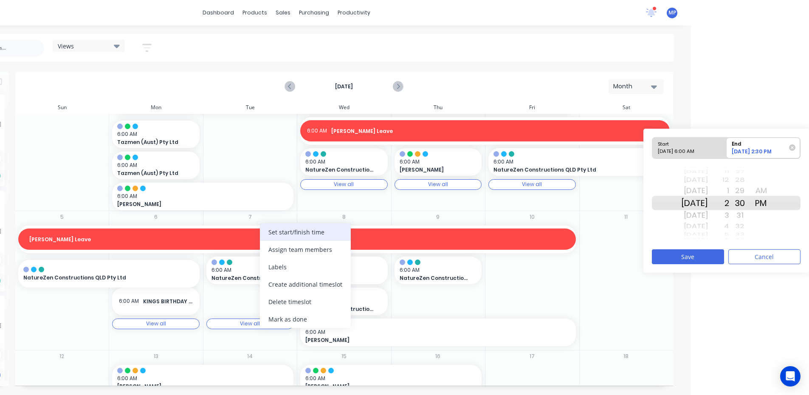
click at [283, 234] on div "Set start/finish time" at bounding box center [305, 232] width 91 height 17
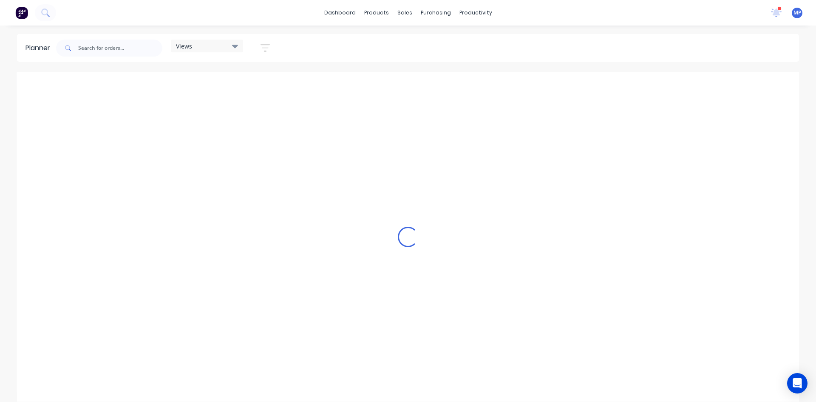
scroll to position [0, 597]
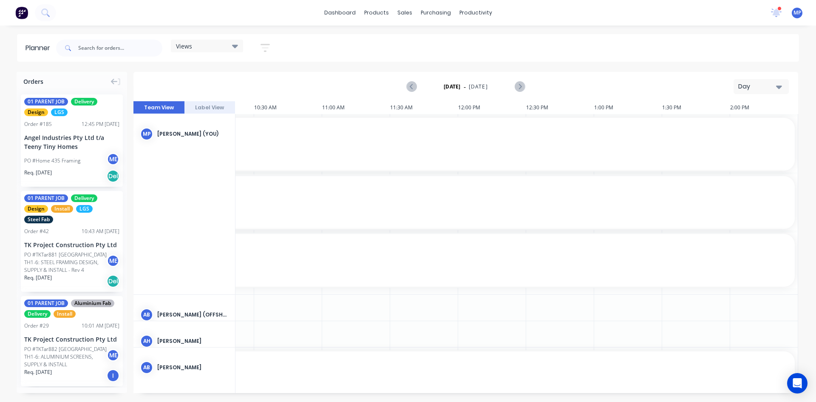
click at [778, 87] on icon "button" at bounding box center [779, 86] width 6 height 3
click at [730, 142] on div "Month" at bounding box center [746, 143] width 84 height 17
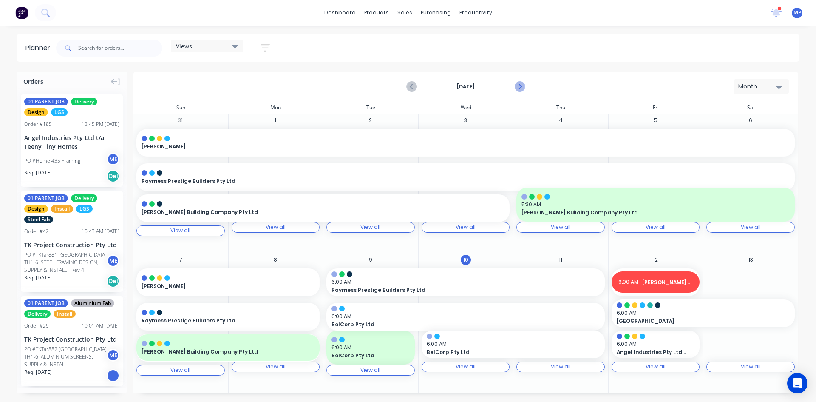
click at [521, 85] on icon "Next page" at bounding box center [519, 87] width 10 height 10
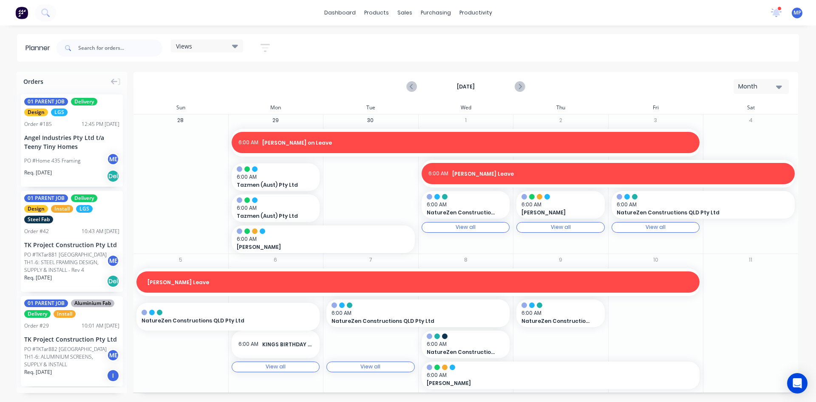
click at [229, 45] on div "Views" at bounding box center [207, 46] width 62 height 8
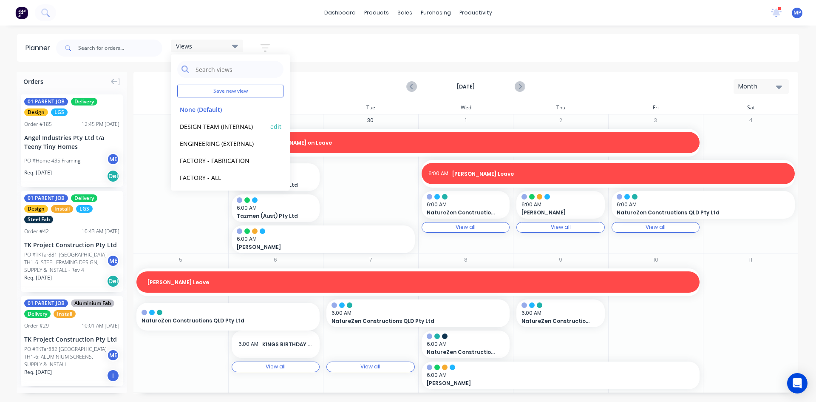
click at [218, 126] on button "DESIGN TEAM (INTERNAL)" at bounding box center [222, 126] width 91 height 10
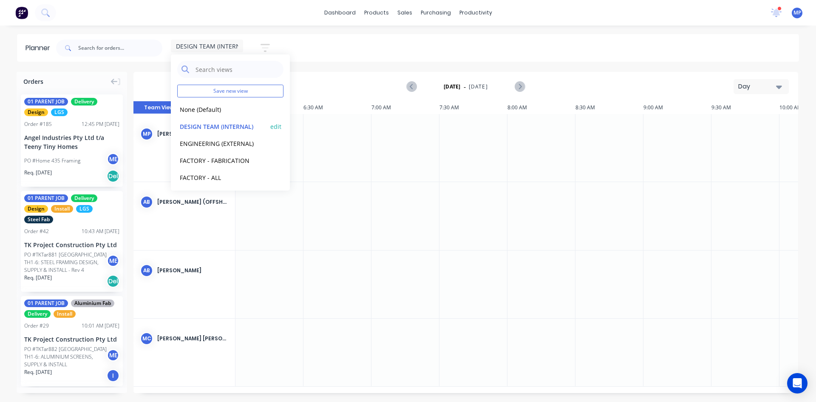
scroll to position [0, 593]
click at [781, 85] on icon "button" at bounding box center [779, 86] width 6 height 3
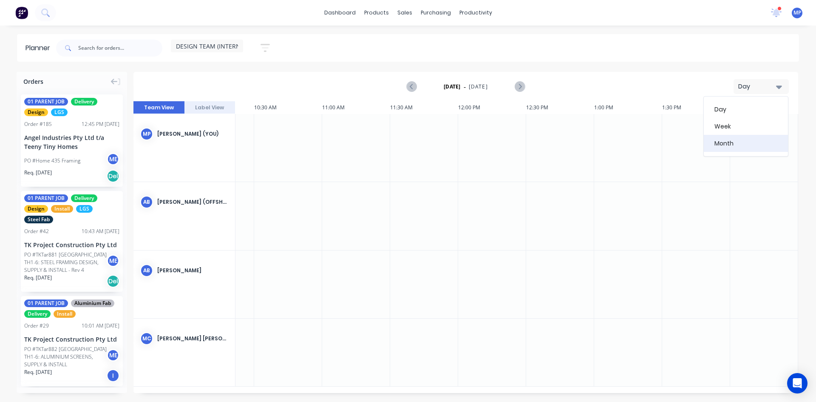
click at [733, 147] on div "Month" at bounding box center [746, 143] width 84 height 17
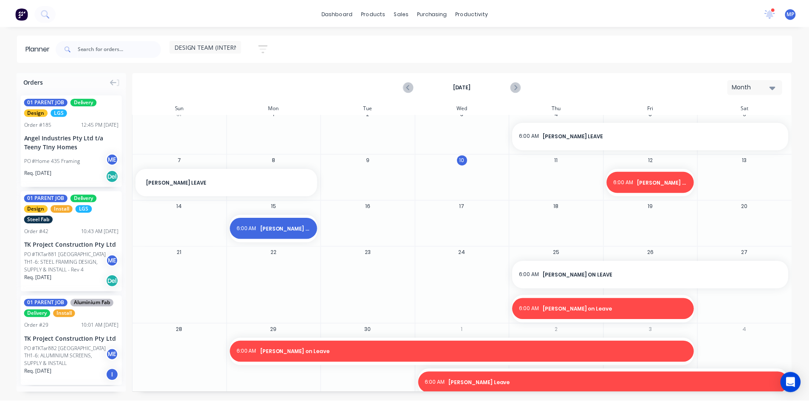
scroll to position [15, 0]
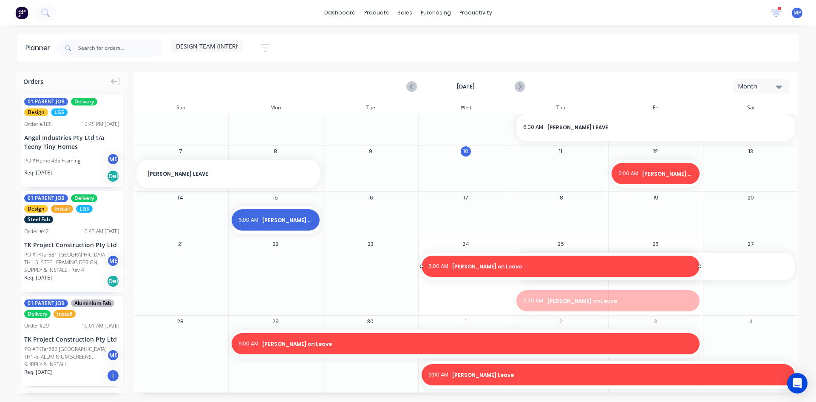
drag, startPoint x: 512, startPoint y: 300, endPoint x: 445, endPoint y: 310, distance: 67.8
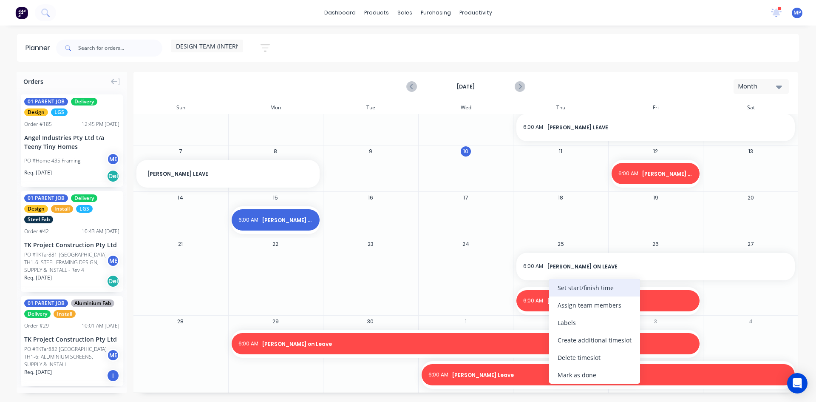
click at [574, 289] on div "Set start/finish time" at bounding box center [594, 287] width 91 height 17
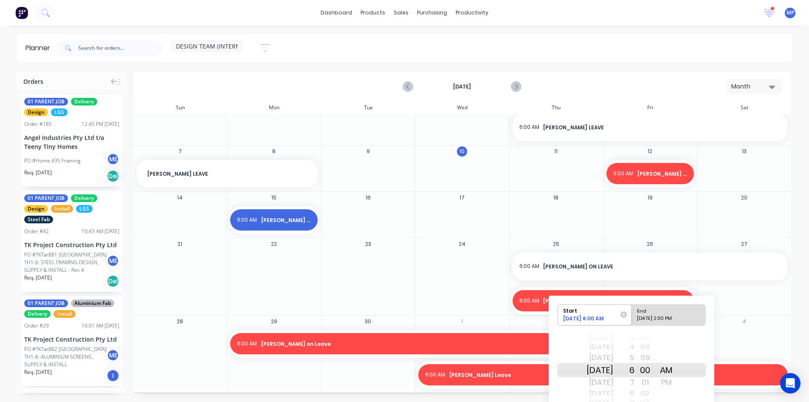
click at [600, 357] on div "[DATE]" at bounding box center [600, 358] width 27 height 14
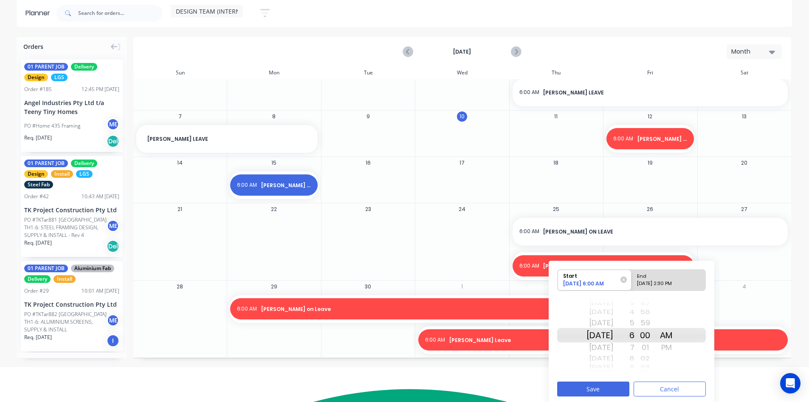
scroll to position [38, 0]
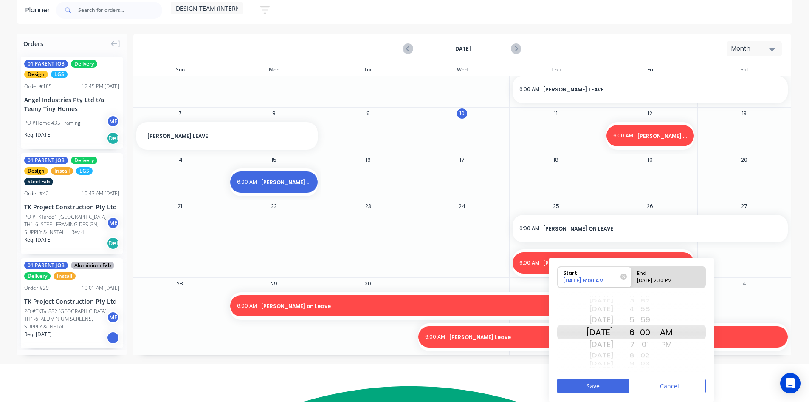
click at [440, 179] on div at bounding box center [462, 182] width 93 height 28
click at [676, 389] on button "Cancel" at bounding box center [670, 385] width 72 height 15
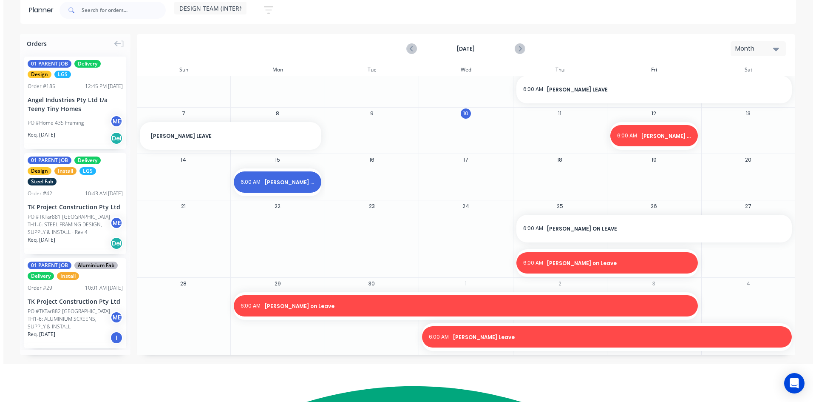
scroll to position [0, 0]
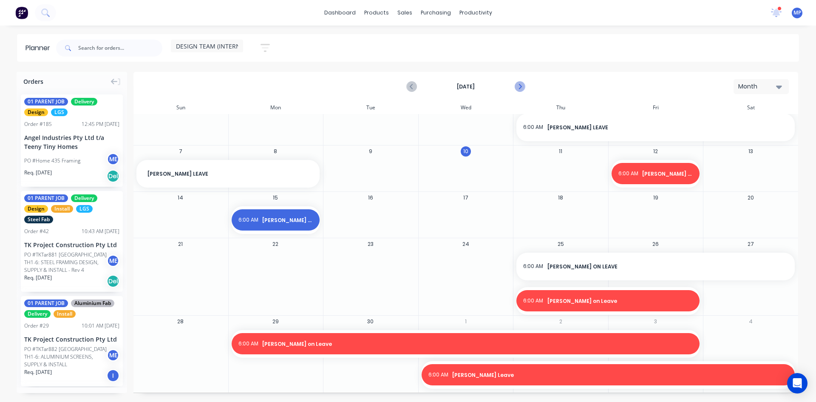
click at [520, 85] on icon "Next page" at bounding box center [520, 86] width 4 height 7
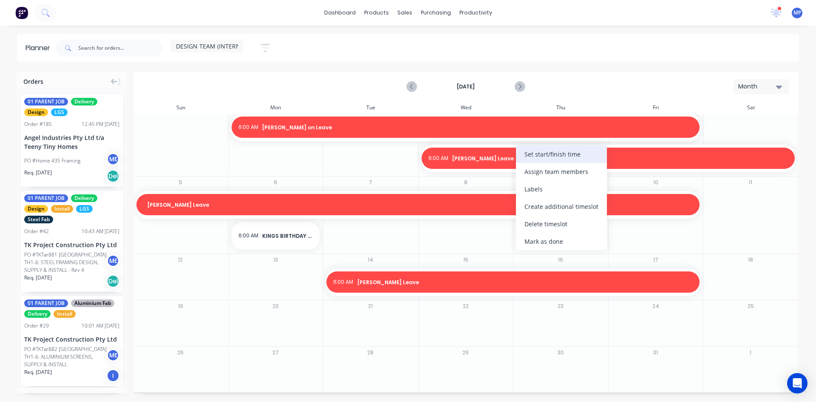
click at [540, 156] on div "Set start/finish time" at bounding box center [561, 153] width 91 height 17
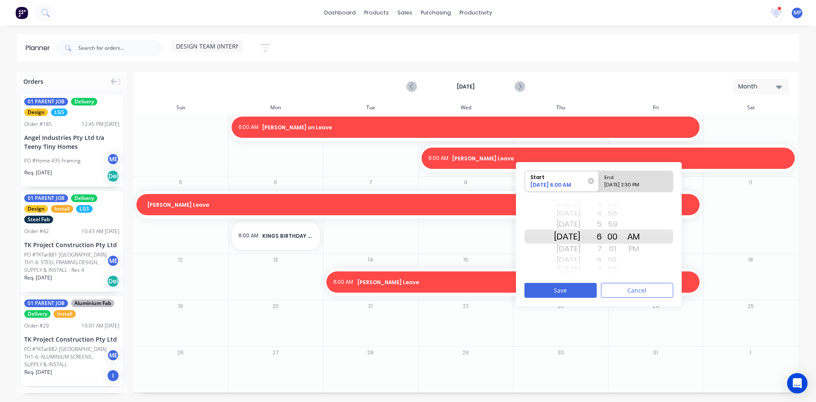
click at [634, 177] on div "End" at bounding box center [632, 176] width 62 height 11
click at [599, 177] on input "End [DATE] 2:30 PM" at bounding box center [599, 181] width 0 height 21
radio input "true"
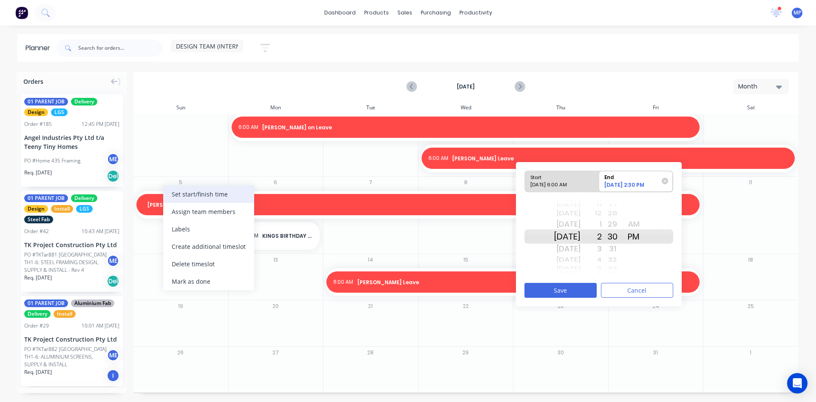
click at [194, 192] on div "Set start/finish time" at bounding box center [208, 193] width 91 height 17
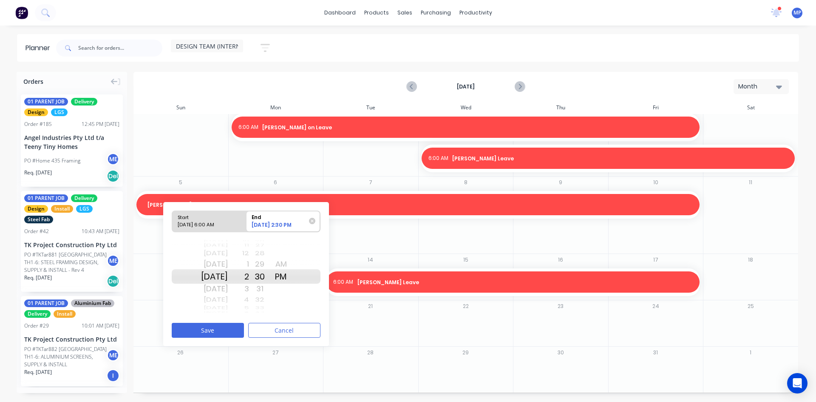
click at [209, 222] on div "[DATE] 6:00 AM" at bounding box center [206, 226] width 62 height 11
click at [173, 222] on input "Start [DATE] 6:00 AM" at bounding box center [172, 221] width 0 height 21
radio input "true"
click at [722, 46] on div "DESIGN TEAM (INTERNAL) Save new view None (Default) edit DESIGN TEAM (INTERNAL)…" at bounding box center [426, 47] width 744 height 25
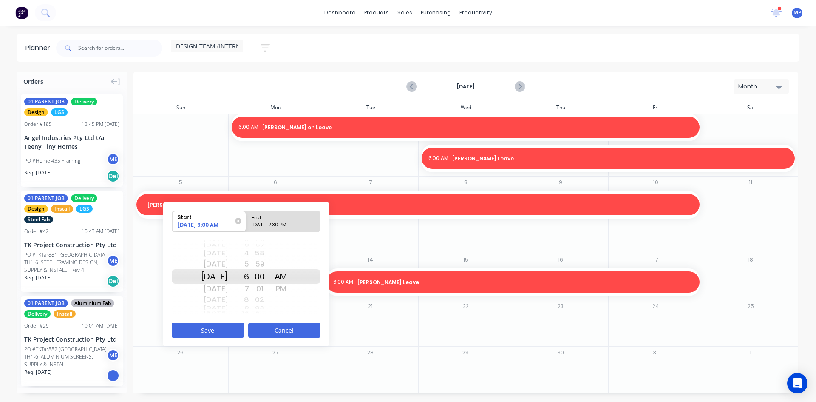
click at [286, 325] on button "Cancel" at bounding box center [284, 330] width 72 height 15
